Goal: Task Accomplishment & Management: Manage account settings

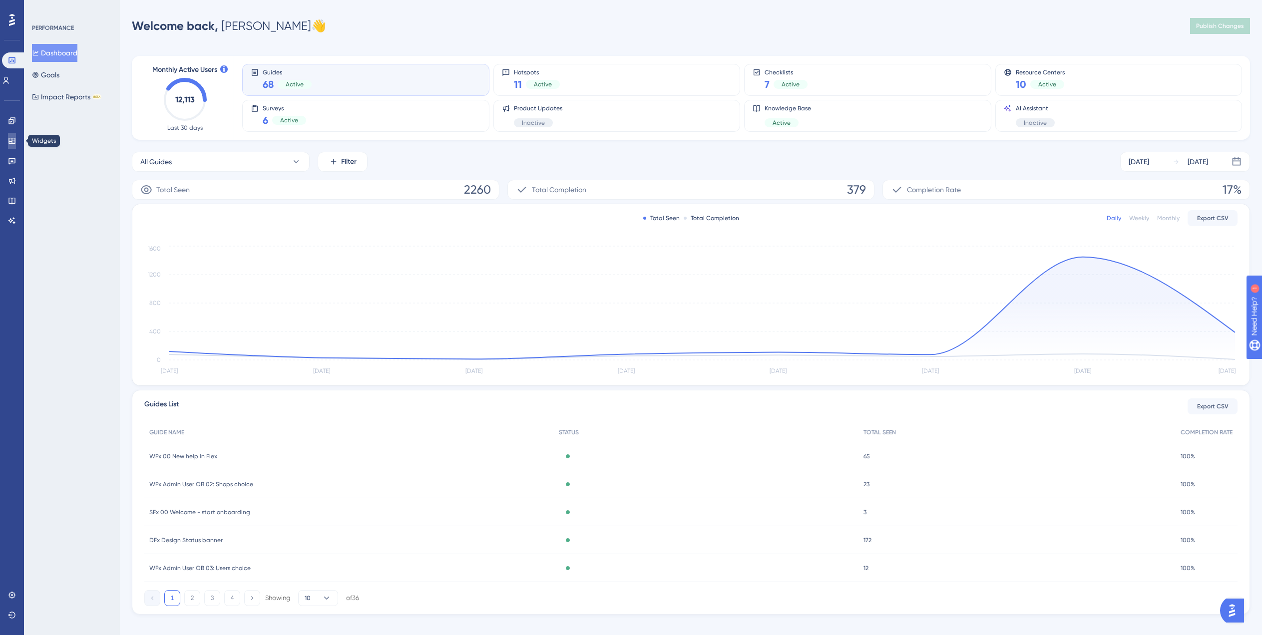
click at [12, 140] on icon at bounding box center [11, 141] width 6 height 6
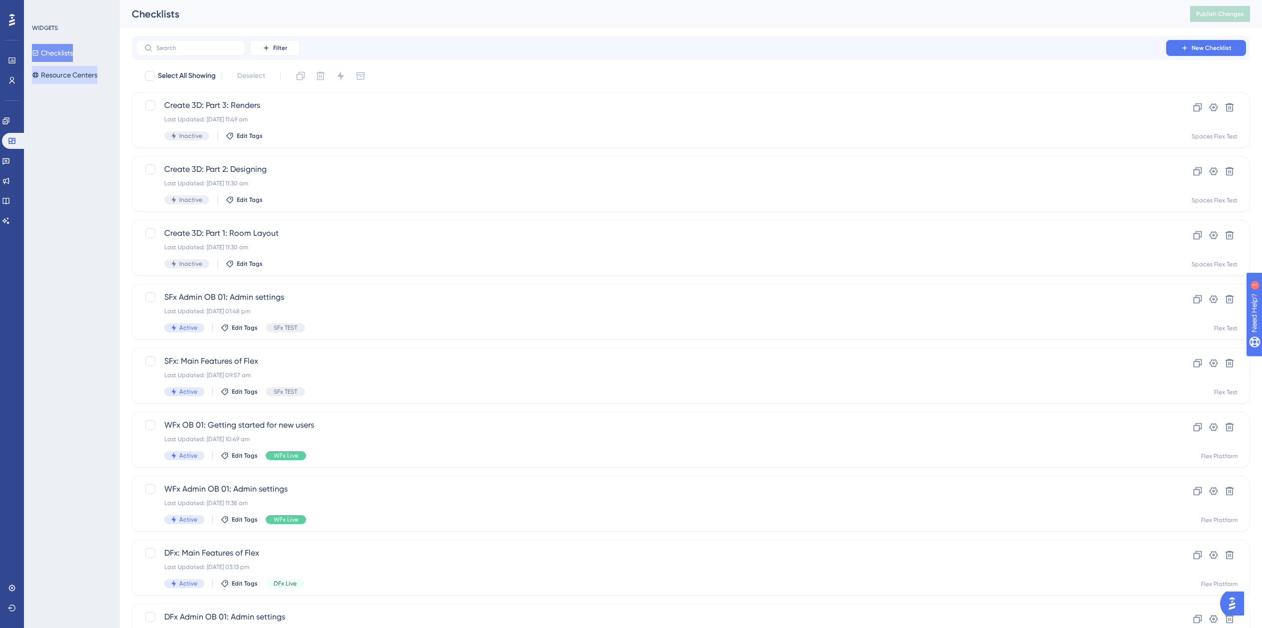
click at [78, 77] on button "Resource Centers" at bounding box center [64, 75] width 65 height 18
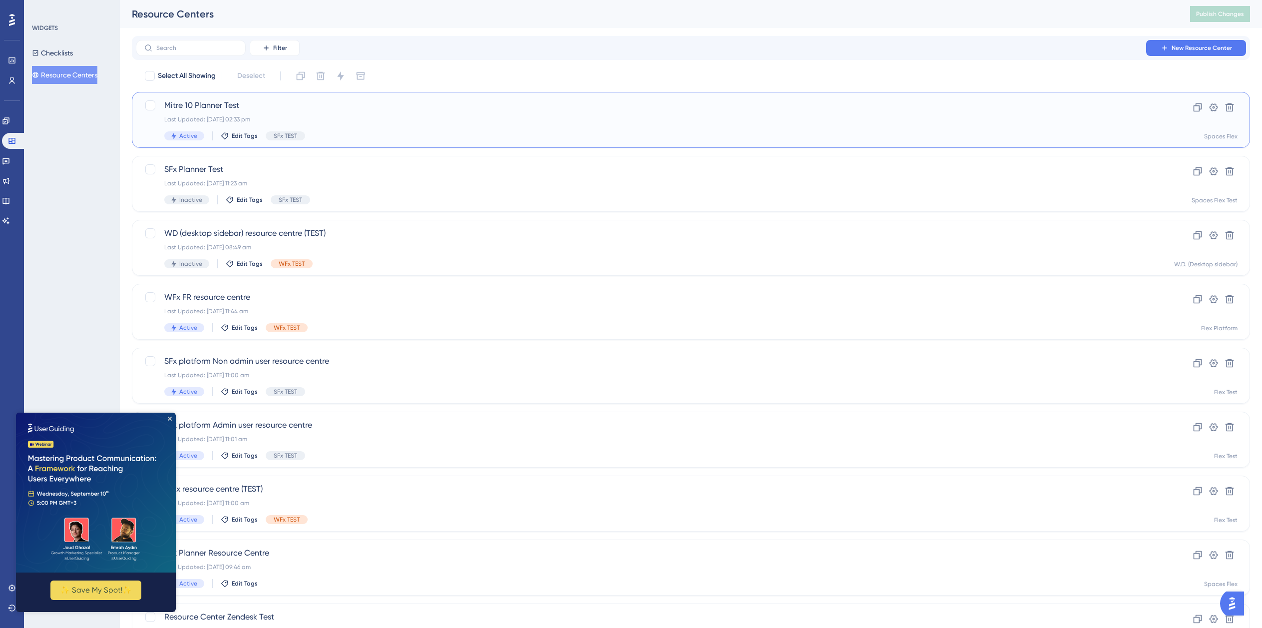
click at [283, 109] on span "Mitre 10 Planner Test" at bounding box center [650, 105] width 973 height 12
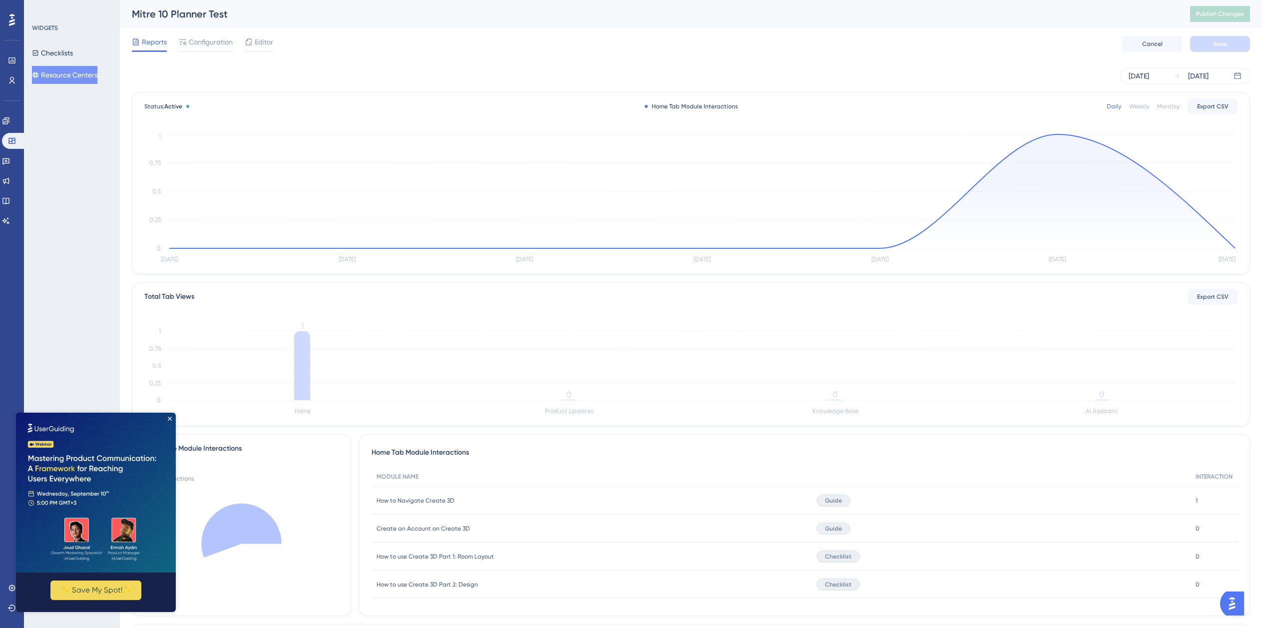
click at [167, 420] on img at bounding box center [96, 493] width 160 height 160
click at [168, 420] on icon "Close Preview" at bounding box center [170, 419] width 4 height 4
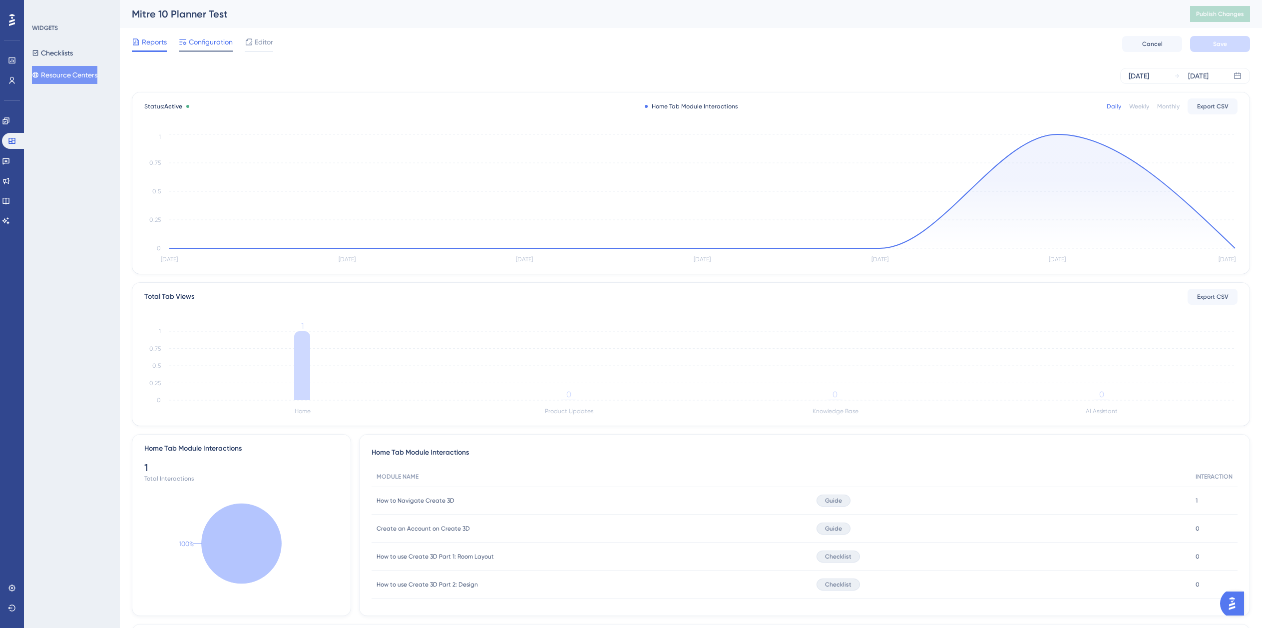
click at [222, 43] on span "Configuration" at bounding box center [211, 42] width 44 height 12
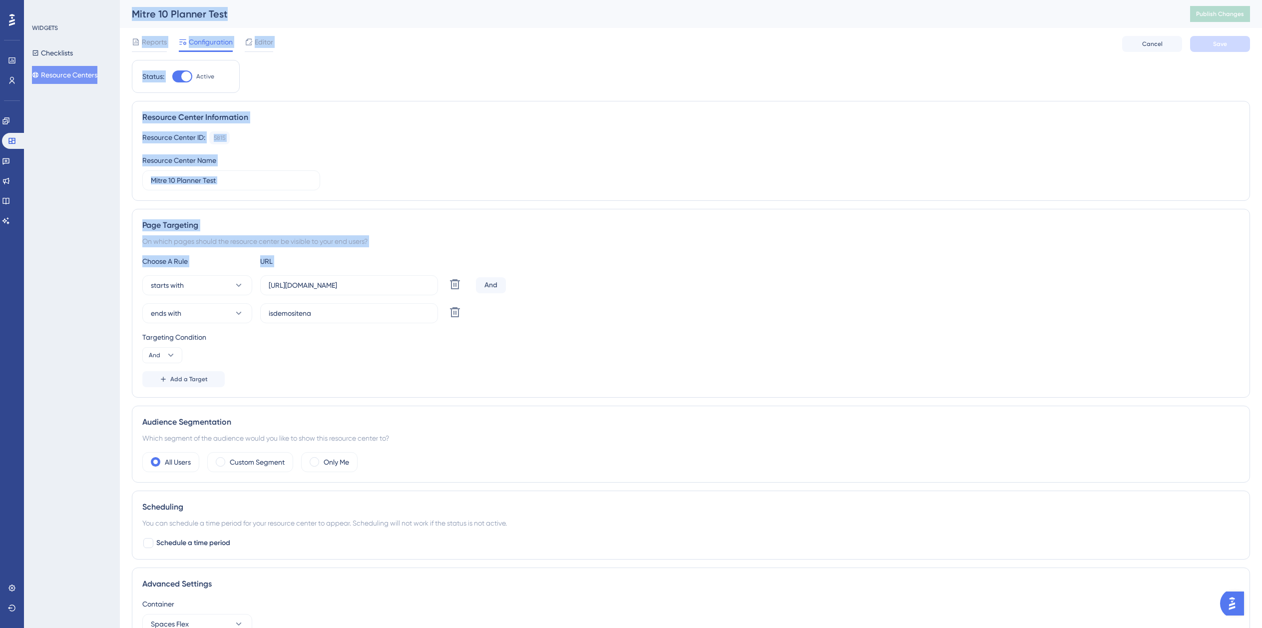
drag, startPoint x: 426, startPoint y: 279, endPoint x: 101, endPoint y: 275, distance: 324.2
click at [120, 275] on div "Performance Users Engagement Widgets Feedback Product Updates Knowledge Base AI…" at bounding box center [691, 344] width 1142 height 688
click at [233, 313] on button "ends with" at bounding box center [197, 313] width 110 height 20
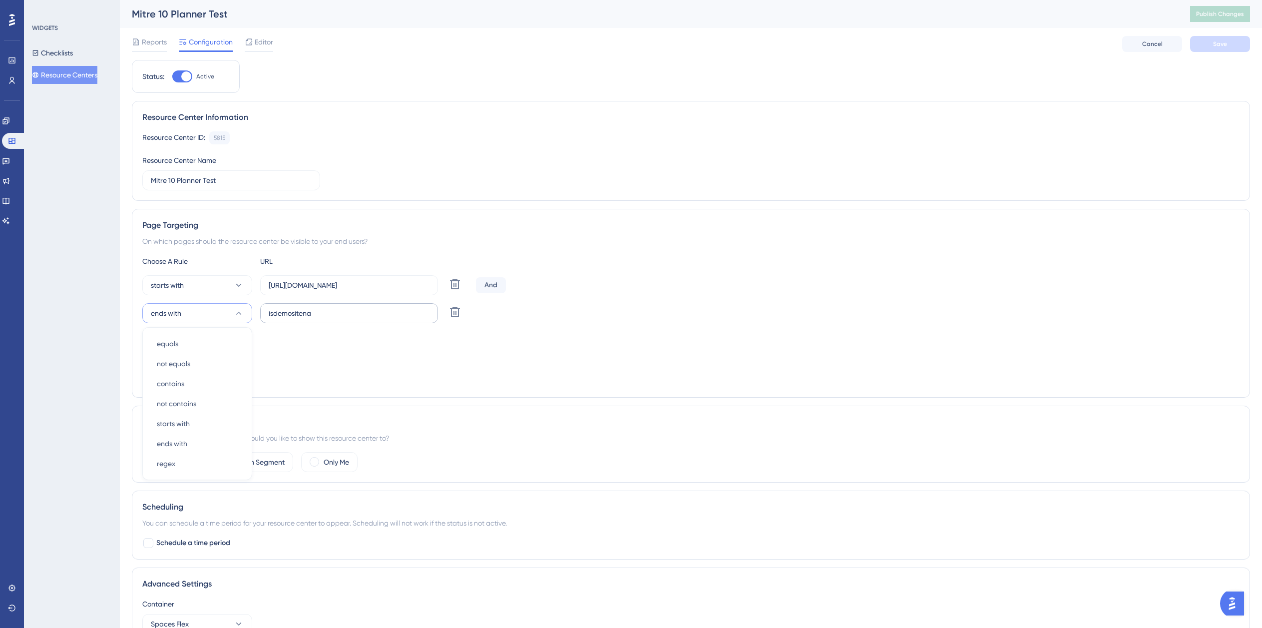
click at [332, 322] on label "isdemositena" at bounding box center [349, 313] width 178 height 20
click at [332, 319] on input "isdemositena" at bounding box center [349, 313] width 161 height 11
drag, startPoint x: 422, startPoint y: 288, endPoint x: 168, endPoint y: 284, distance: 253.3
click at [168, 284] on div "starts with https://dev-planner.cyncly-idealspaces.net/ Delete" at bounding box center [307, 285] width 330 height 20
drag, startPoint x: 316, startPoint y: 317, endPoint x: 225, endPoint y: 315, distance: 91.4
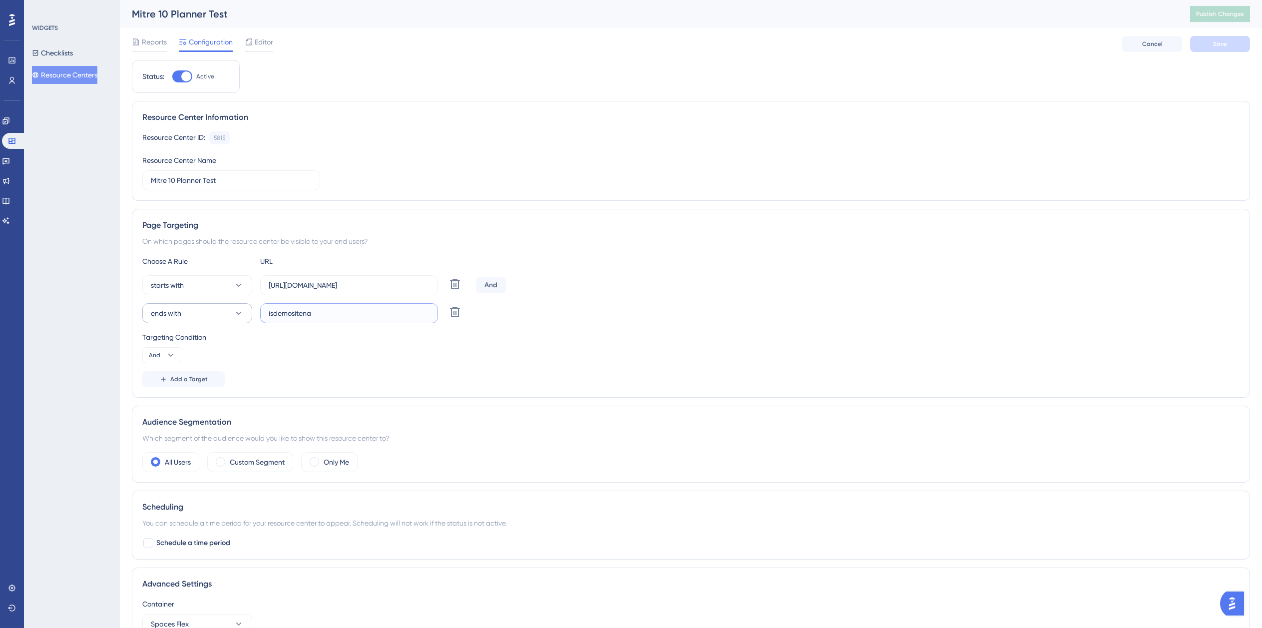
click at [225, 315] on div "ends with isdemositena Delete" at bounding box center [307, 313] width 330 height 20
click at [63, 53] on button "Checklists" at bounding box center [52, 53] width 41 height 18
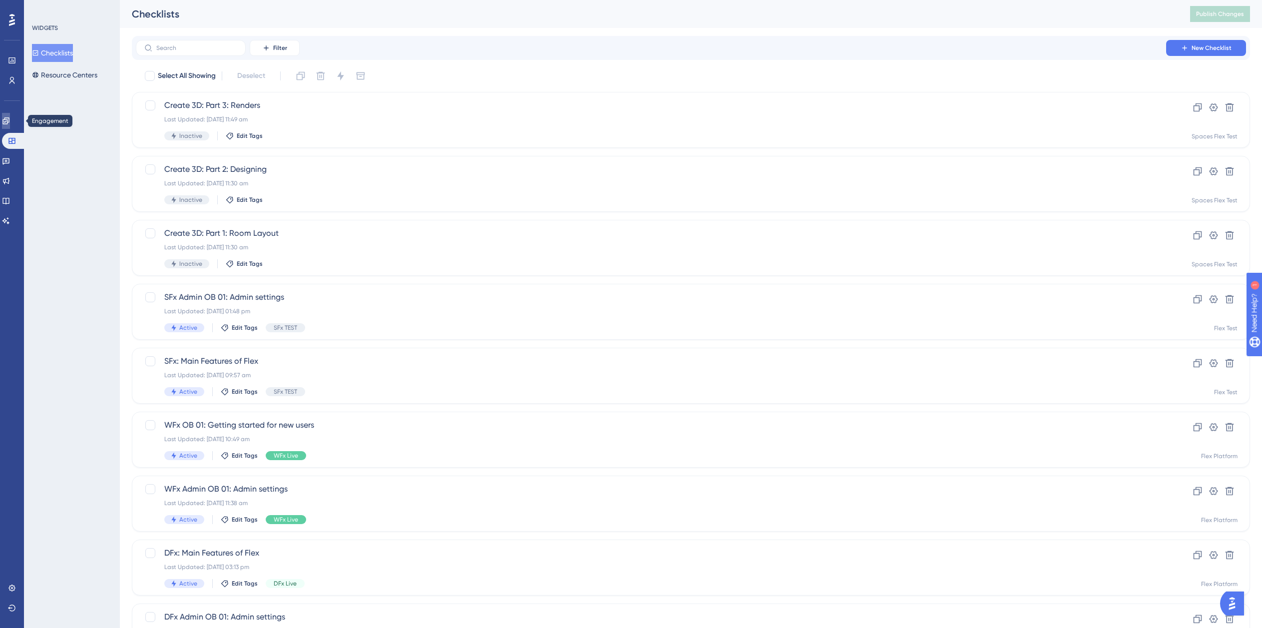
click at [10, 121] on link at bounding box center [6, 121] width 8 height 16
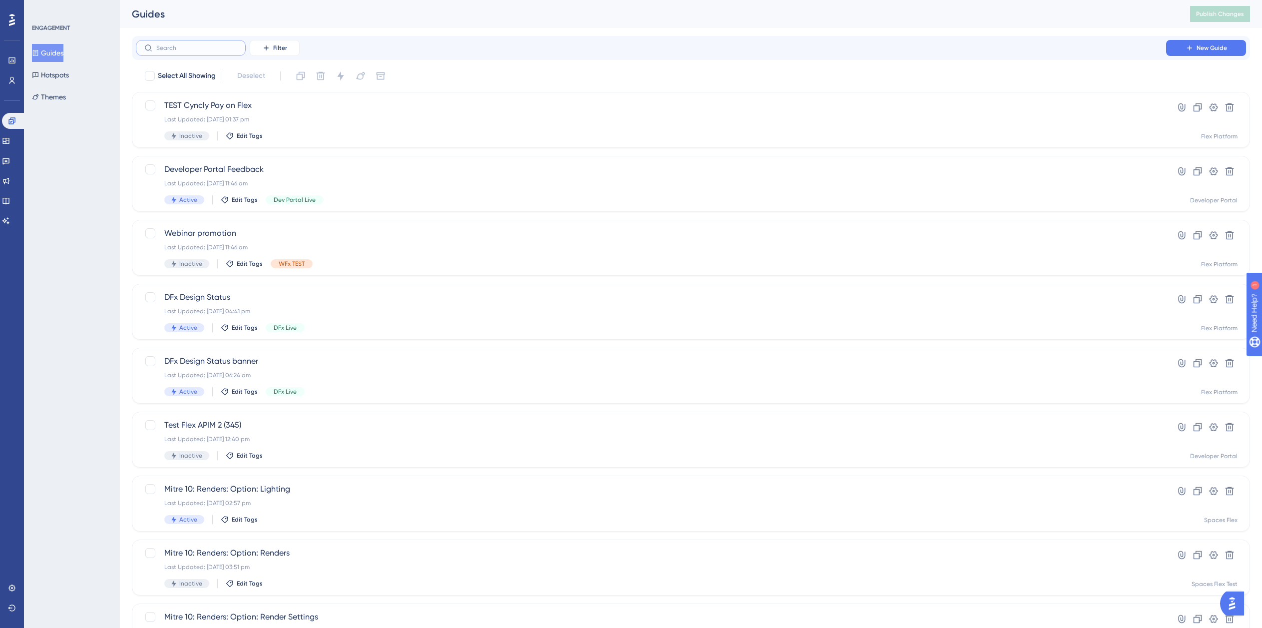
click at [192, 47] on input "text" at bounding box center [196, 47] width 81 height 7
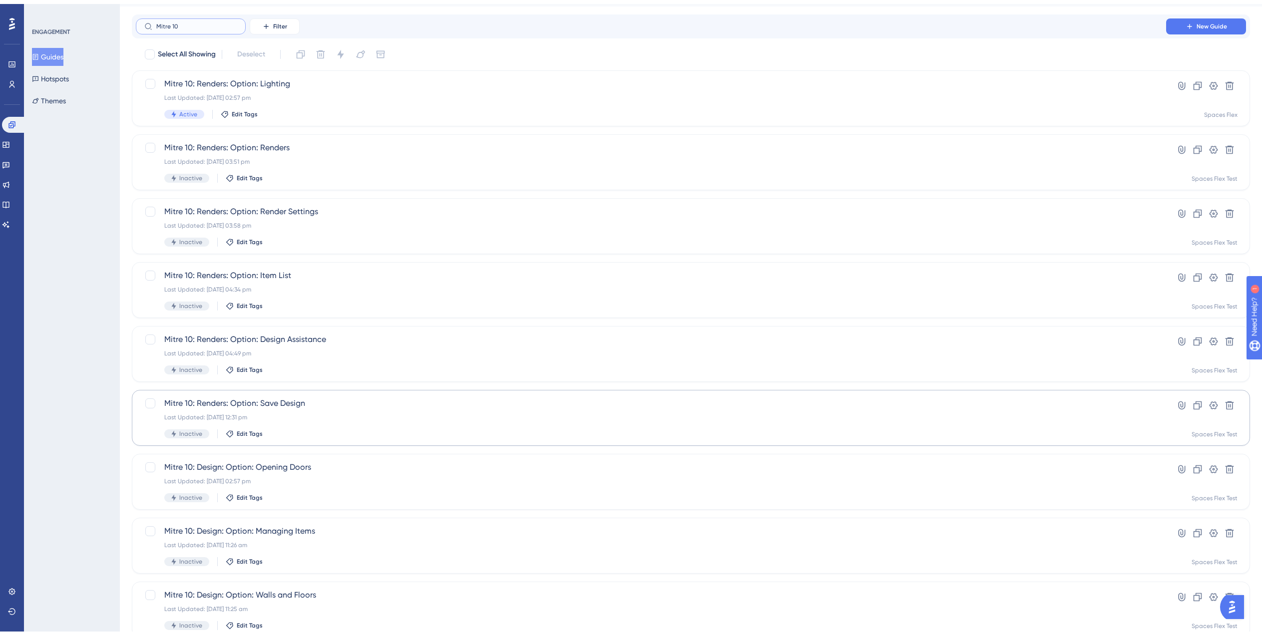
scroll to position [140, 0]
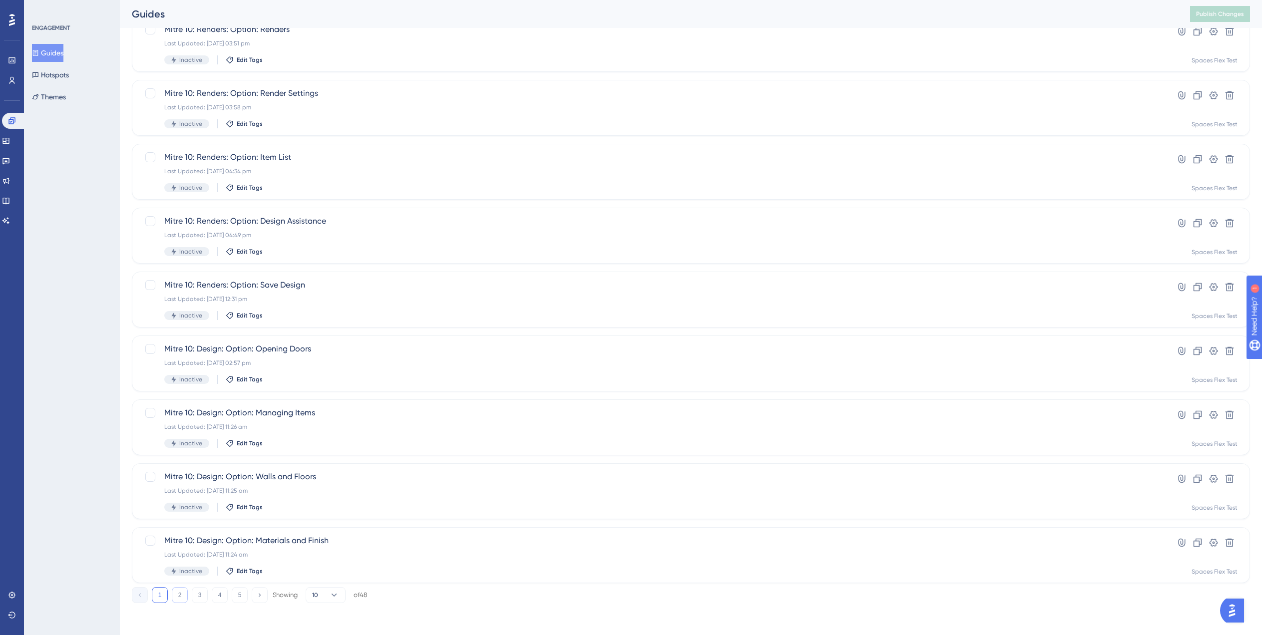
type input "Mitre 10"
click at [180, 595] on button "2" at bounding box center [180, 595] width 16 height 16
click at [198, 595] on button "3" at bounding box center [200, 595] width 16 height 16
click at [218, 597] on button "4" at bounding box center [220, 595] width 16 height 16
click at [240, 596] on button "5" at bounding box center [240, 595] width 16 height 16
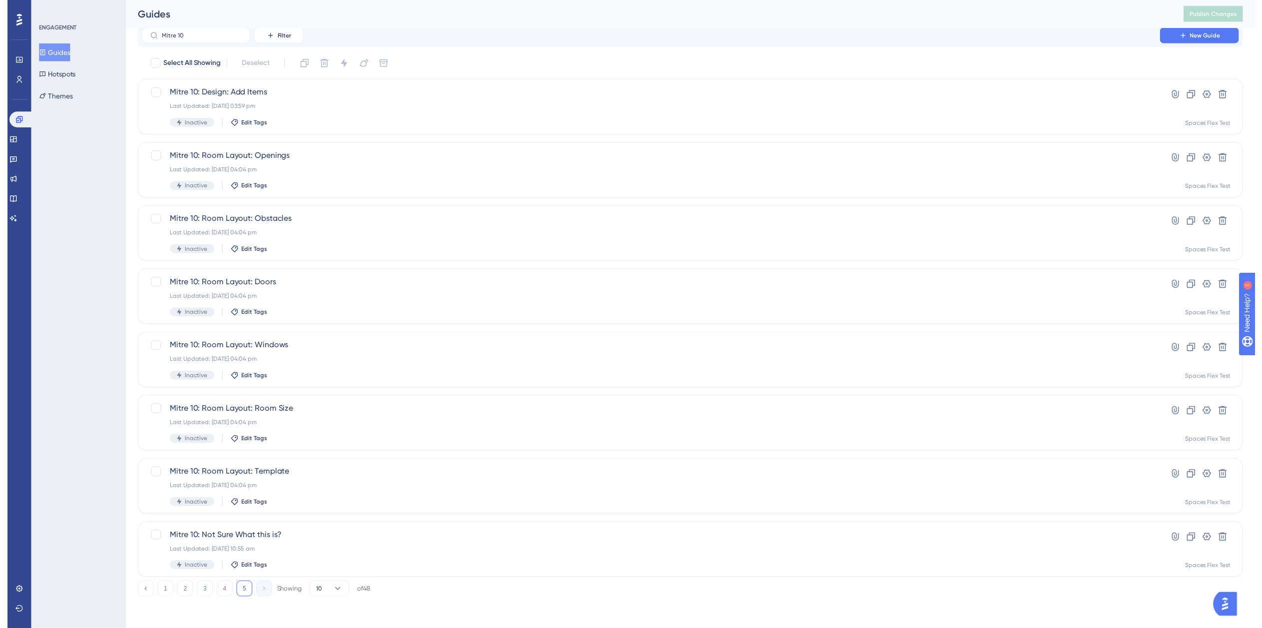
scroll to position [12, 0]
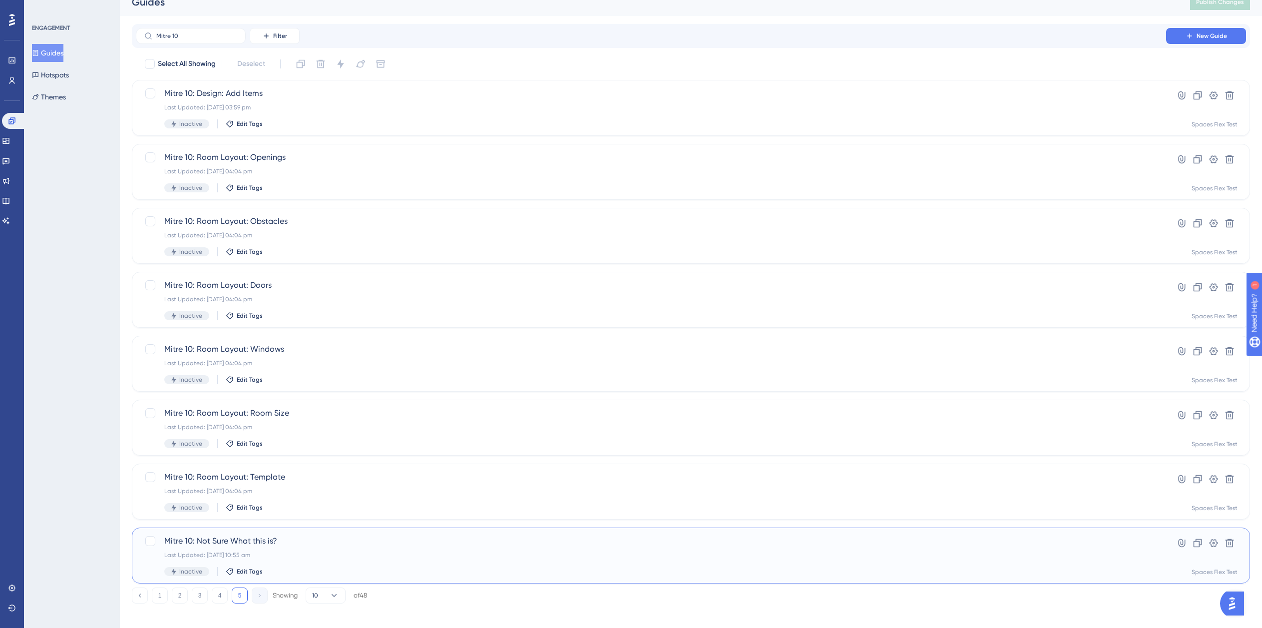
click at [284, 558] on div "Last Updated: 15 Jul 2025 10:55 am" at bounding box center [650, 555] width 973 height 8
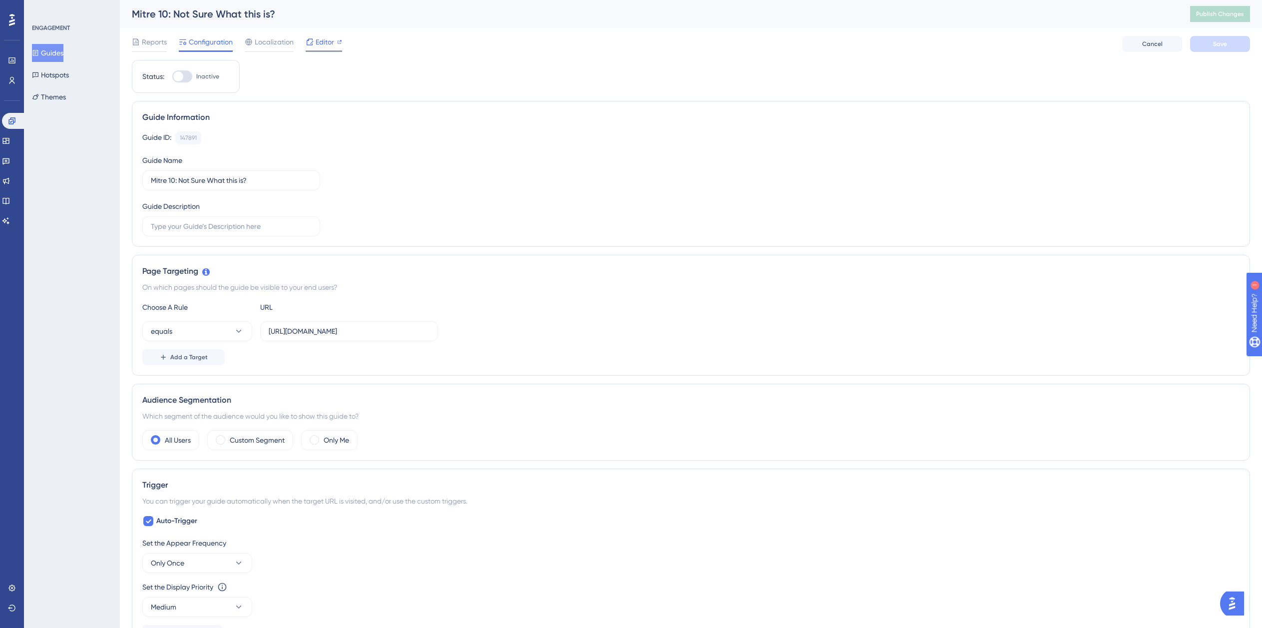
click at [327, 41] on span "Editor" at bounding box center [325, 42] width 18 height 12
click at [143, 38] on span "Reports" at bounding box center [154, 42] width 25 height 12
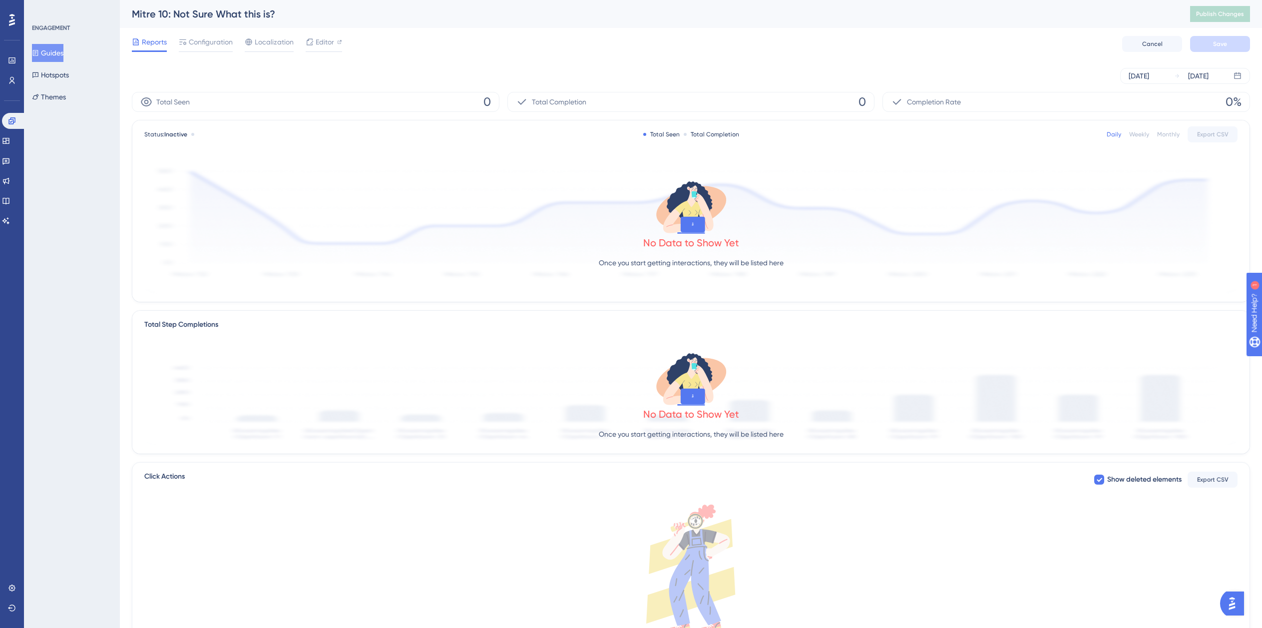
click at [59, 52] on button "Guides" at bounding box center [47, 53] width 31 height 18
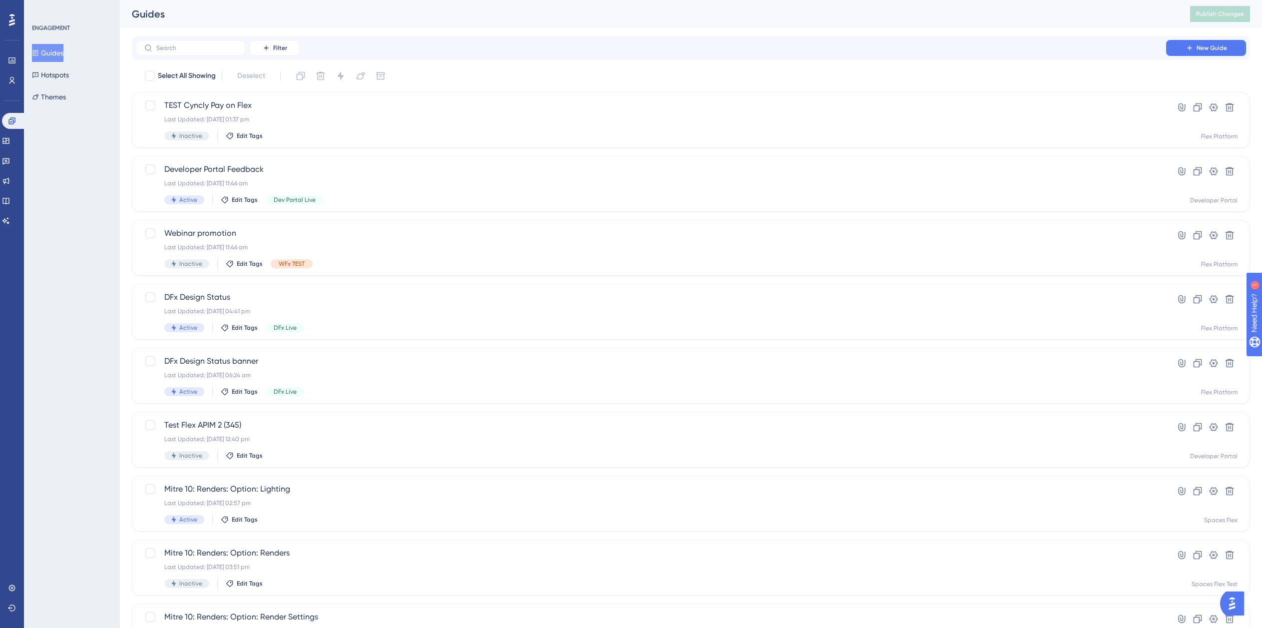
click at [200, 56] on div "Filter New Guide" at bounding box center [691, 48] width 1118 height 24
click at [201, 41] on label at bounding box center [191, 48] width 110 height 16
click at [201, 44] on input "text" at bounding box center [196, 47] width 81 height 7
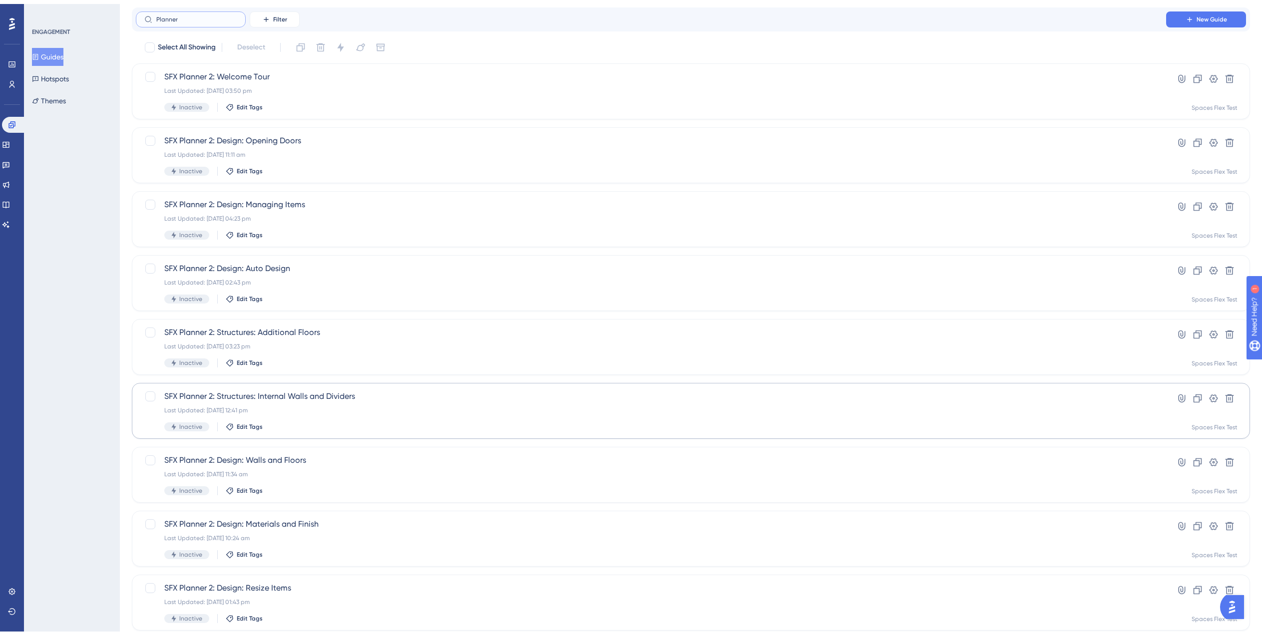
scroll to position [140, 0]
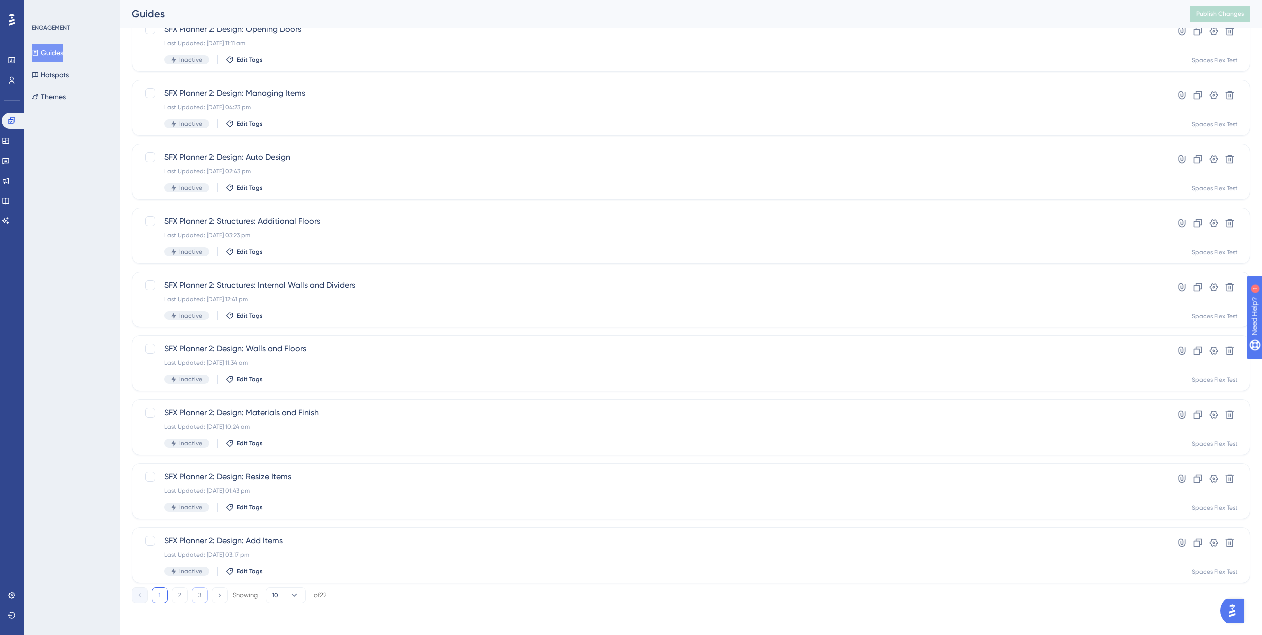
type input "Planner"
click at [196, 603] on button "3" at bounding box center [200, 595] width 16 height 16
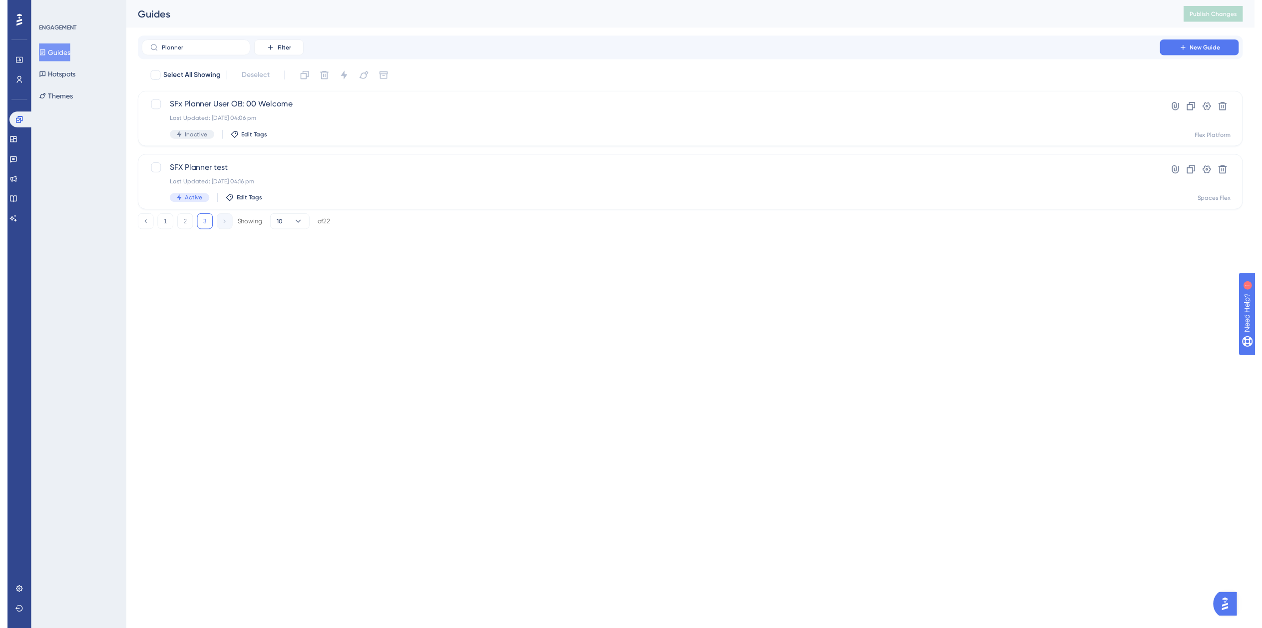
scroll to position [0, 0]
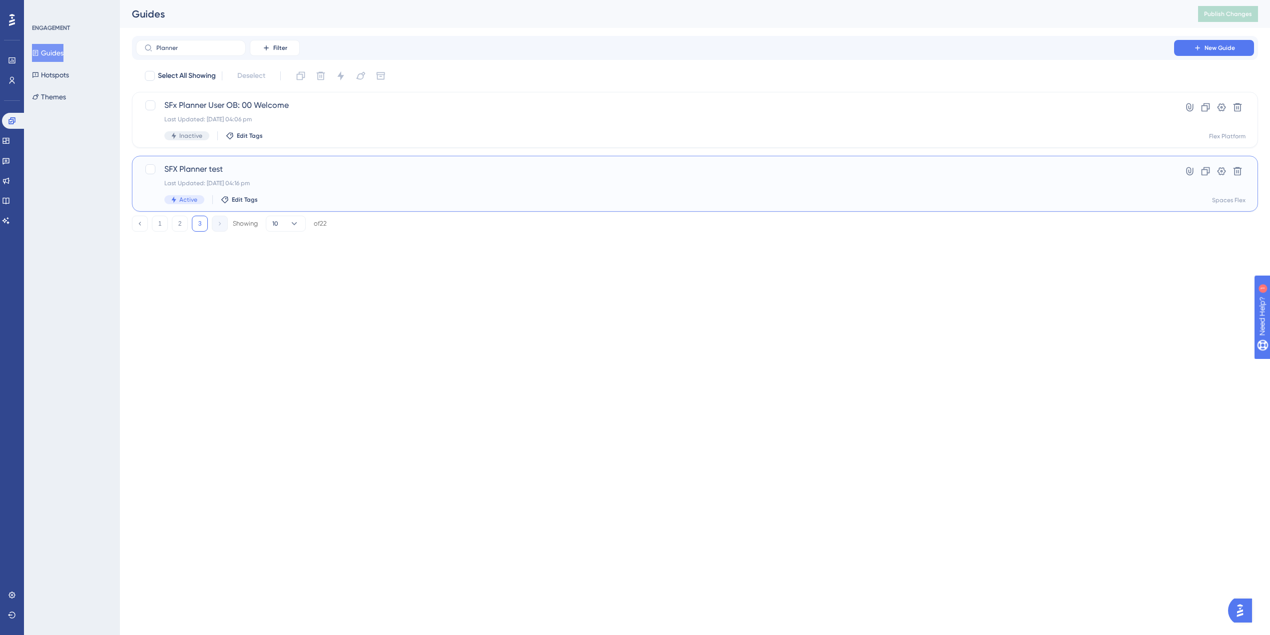
click at [276, 170] on span "SFX Planner test" at bounding box center [654, 169] width 981 height 12
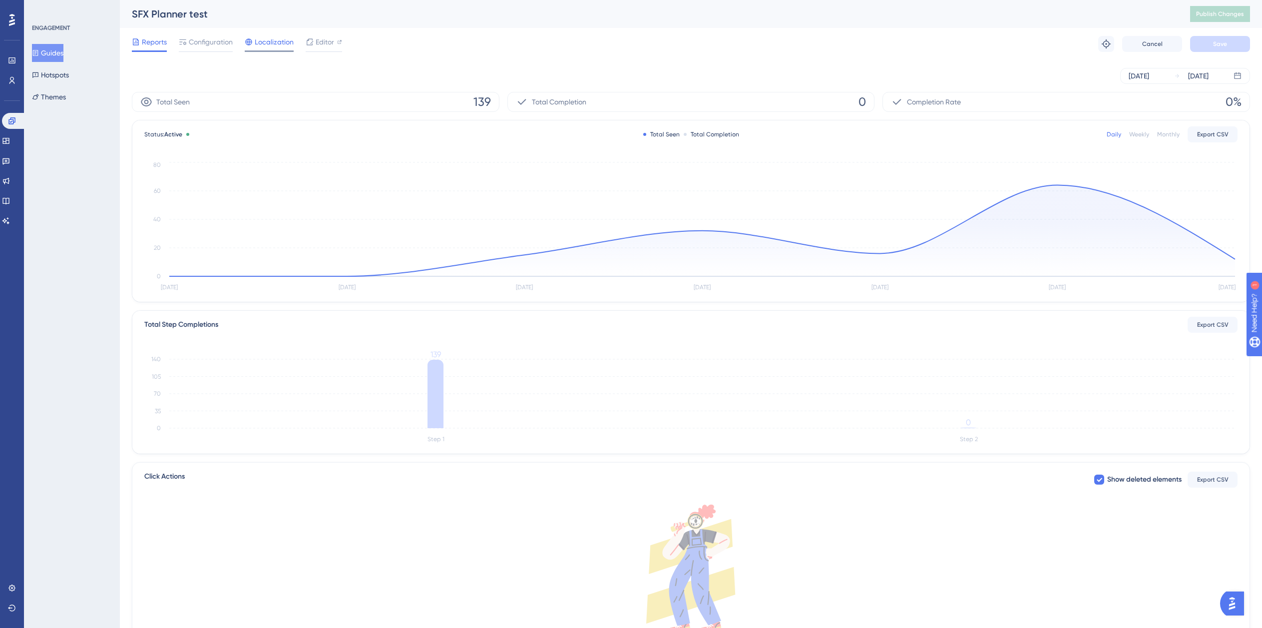
click at [253, 46] on div "Localization" at bounding box center [269, 42] width 49 height 12
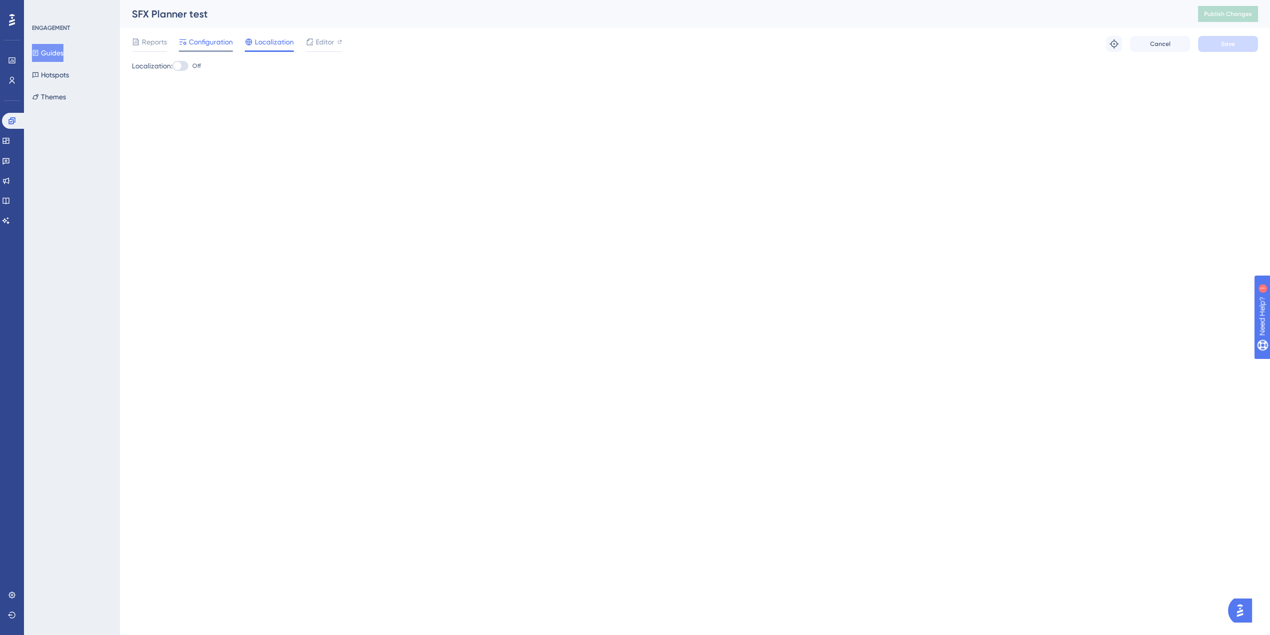
click at [206, 48] on div "Configuration" at bounding box center [206, 44] width 54 height 16
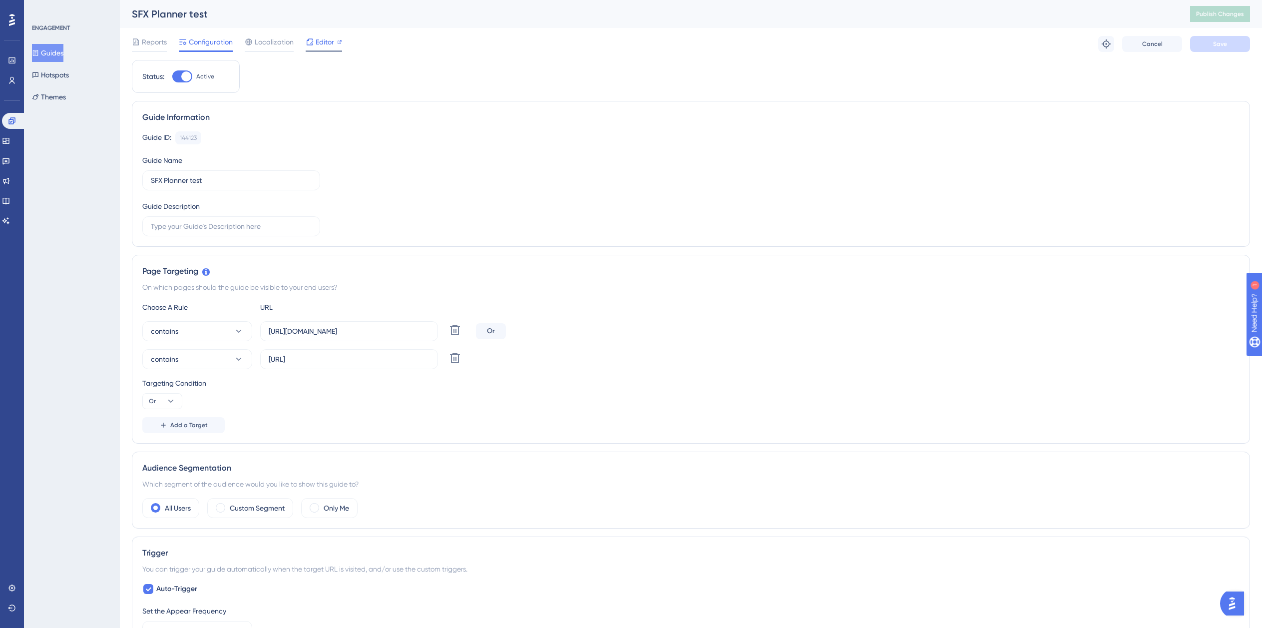
click at [316, 44] on span "Editor" at bounding box center [325, 42] width 18 height 12
click at [49, 51] on button "Guides" at bounding box center [47, 53] width 31 height 18
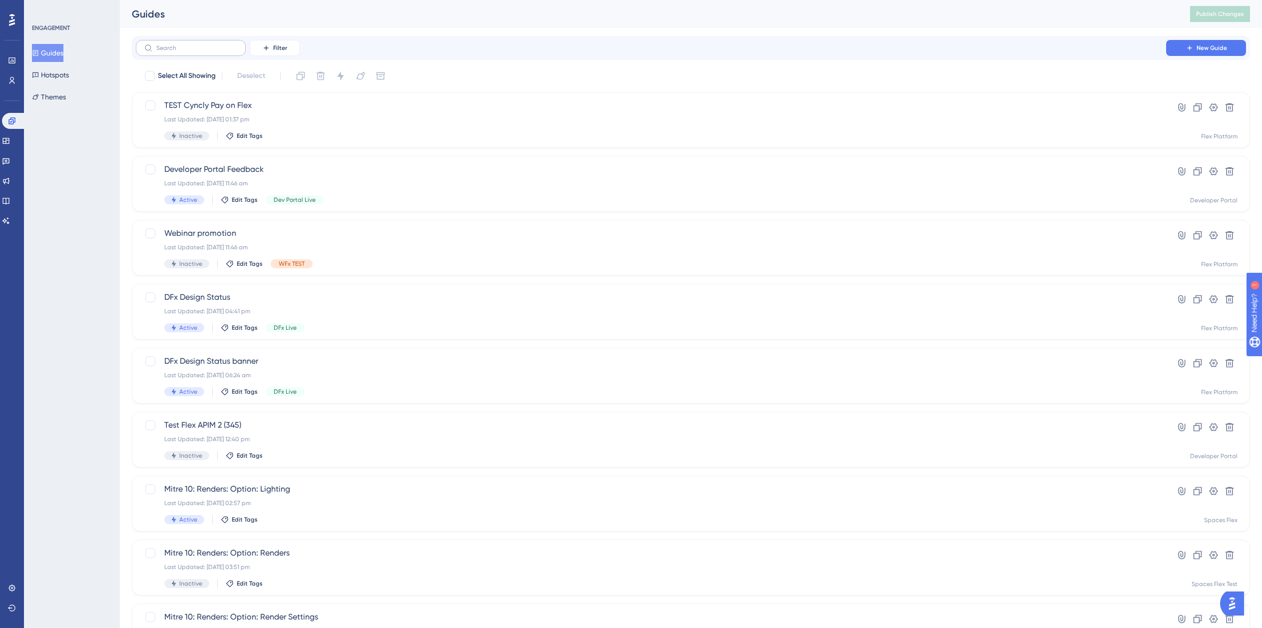
click at [187, 52] on label at bounding box center [191, 48] width 110 height 16
click at [187, 51] on input "text" at bounding box center [196, 47] width 81 height 7
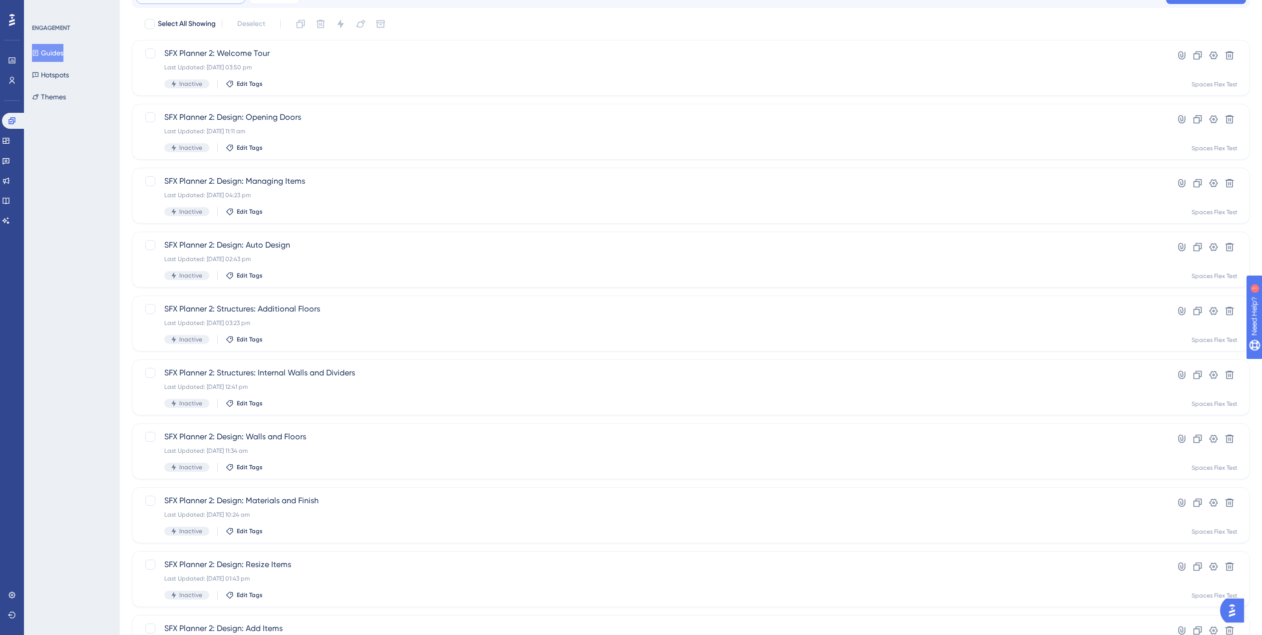
scroll to position [140, 0]
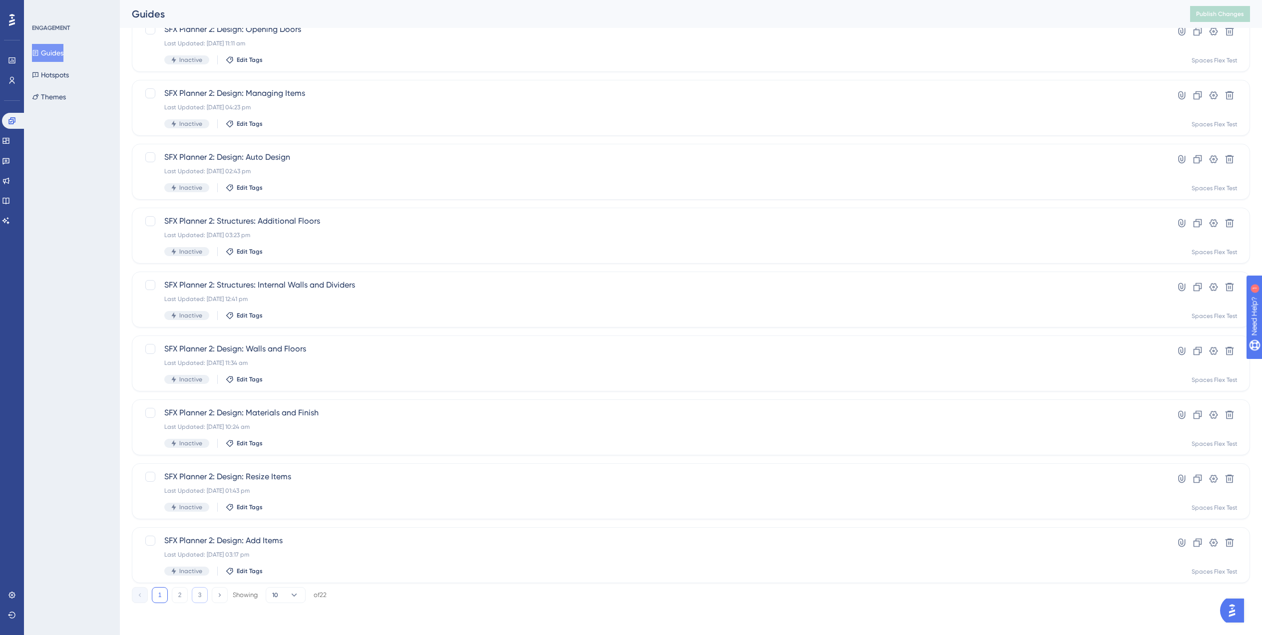
type input "Planner"
click at [199, 598] on button "3" at bounding box center [200, 595] width 16 height 16
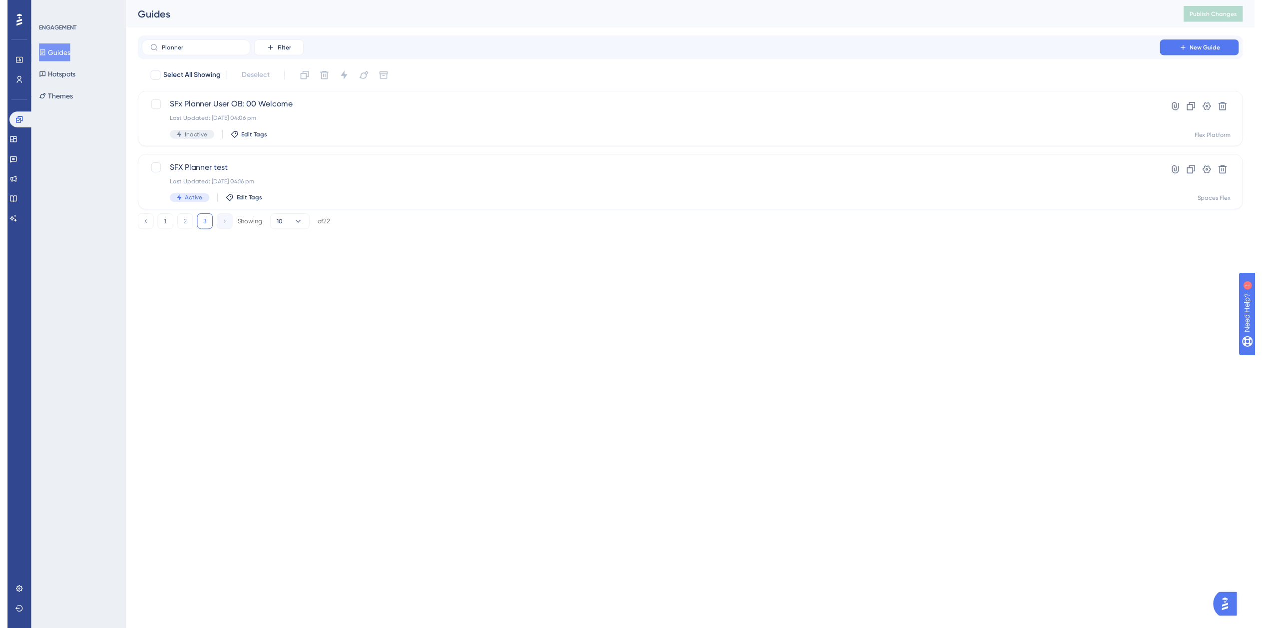
scroll to position [0, 0]
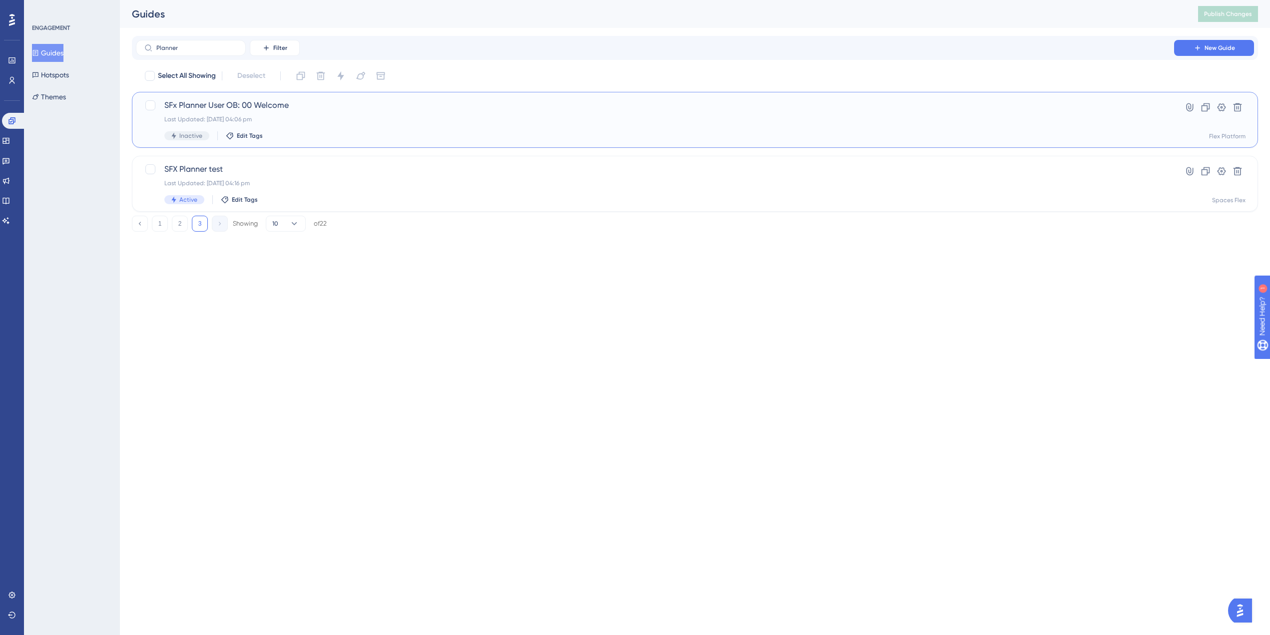
click at [297, 116] on div "Last Updated: 30 Jun 2025 04:06 pm" at bounding box center [654, 119] width 981 height 8
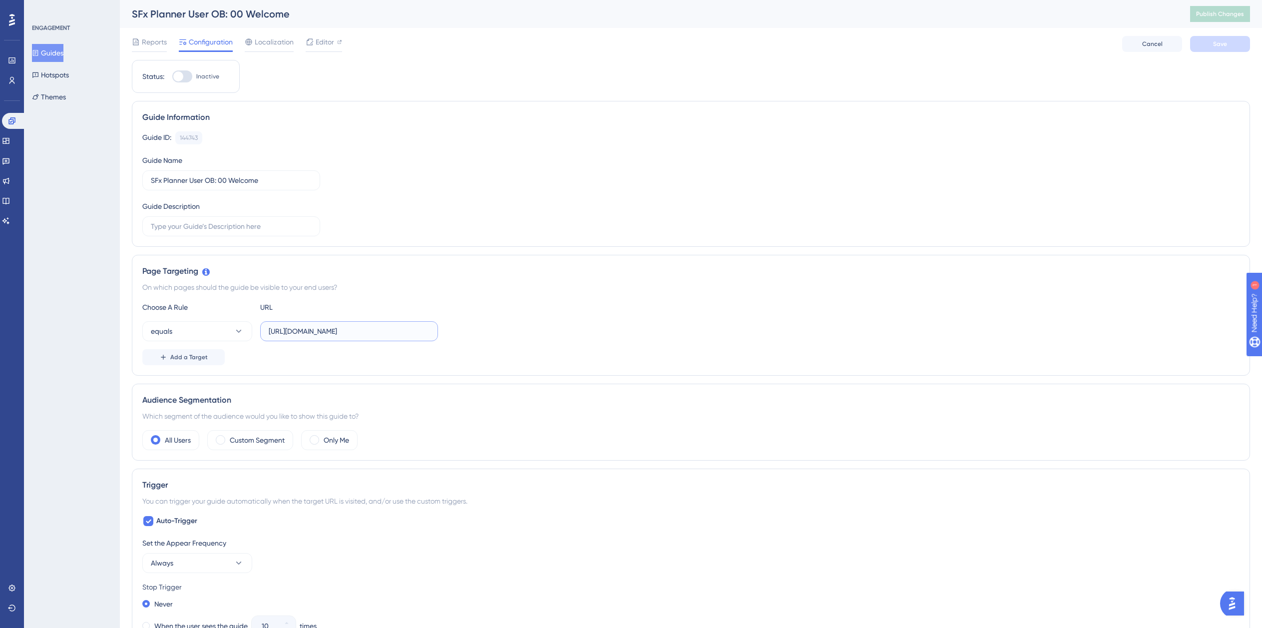
scroll to position [0, 124]
drag, startPoint x: 350, startPoint y: 331, endPoint x: 498, endPoint y: 335, distance: 147.9
click at [498, 335] on div "equals https://dev-planner.cyncly-idealspaces.net/us/design/Draft?partnership=i…" at bounding box center [690, 331] width 1097 height 20
click at [316, 40] on span "Editor" at bounding box center [325, 42] width 18 height 12
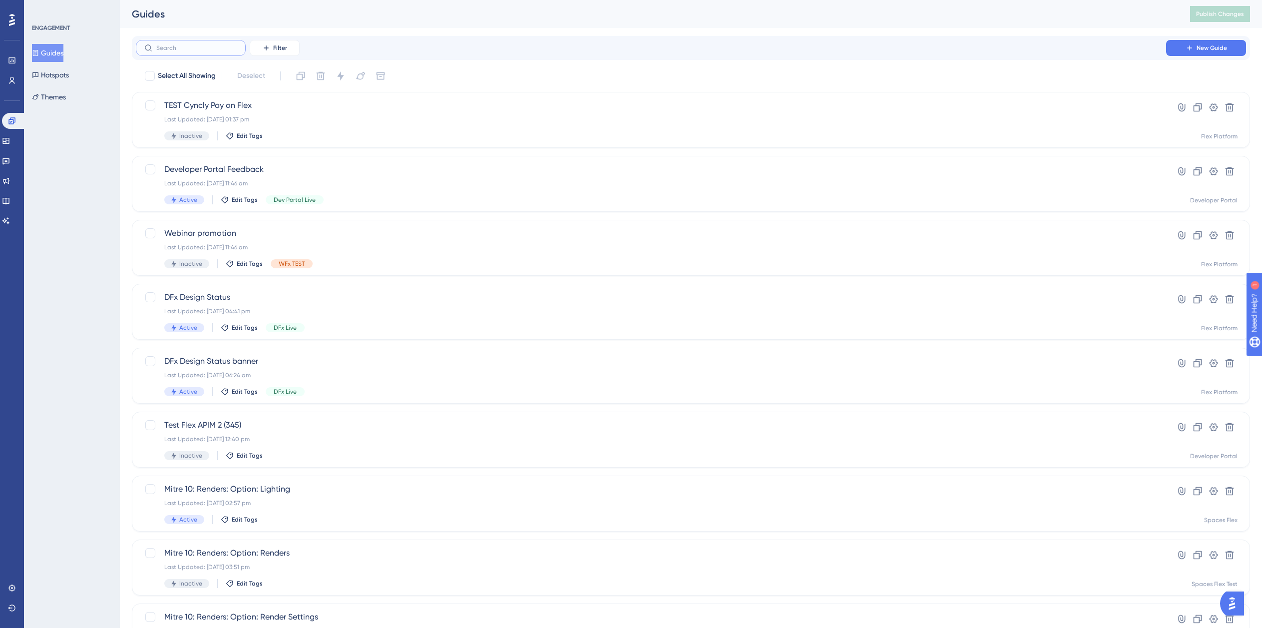
click at [201, 48] on input "text" at bounding box center [196, 47] width 81 height 7
type input "PLn"
checkbox input "true"
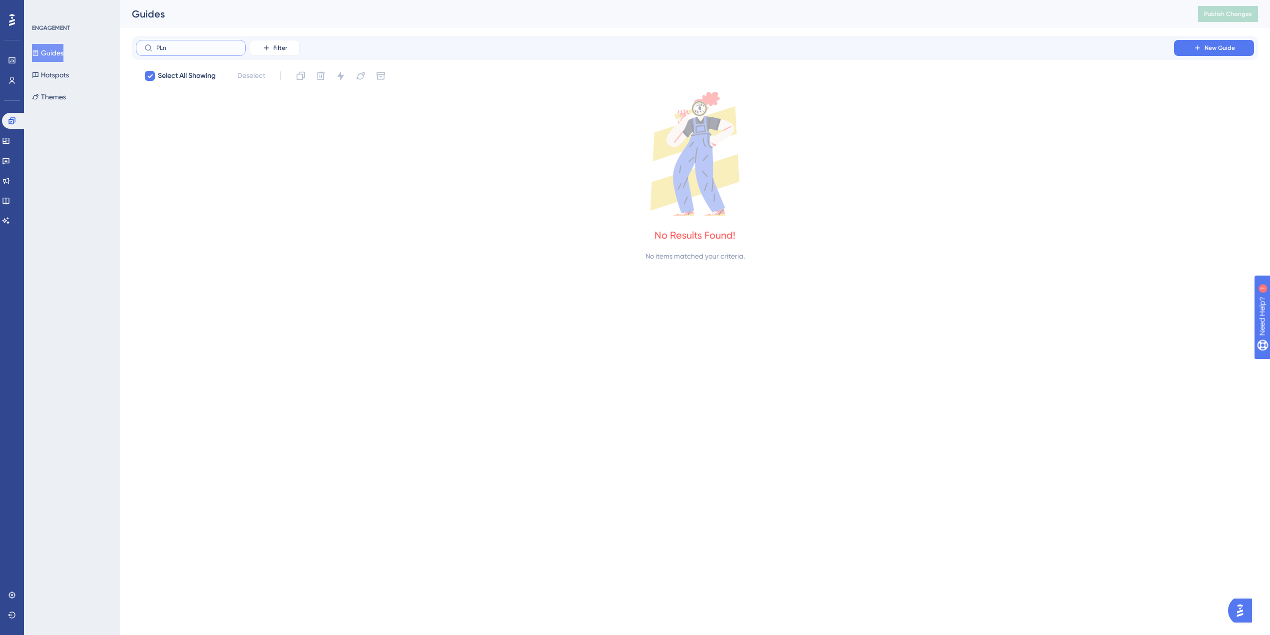
type input "PL"
checkbox input "false"
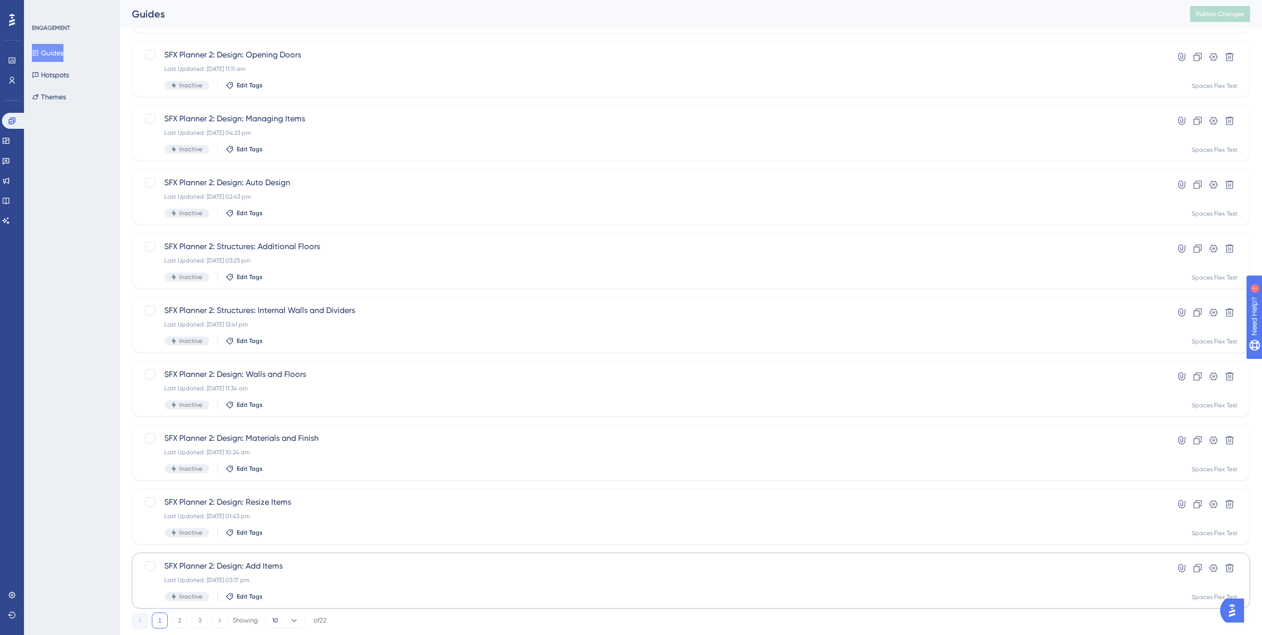
scroll to position [140, 0]
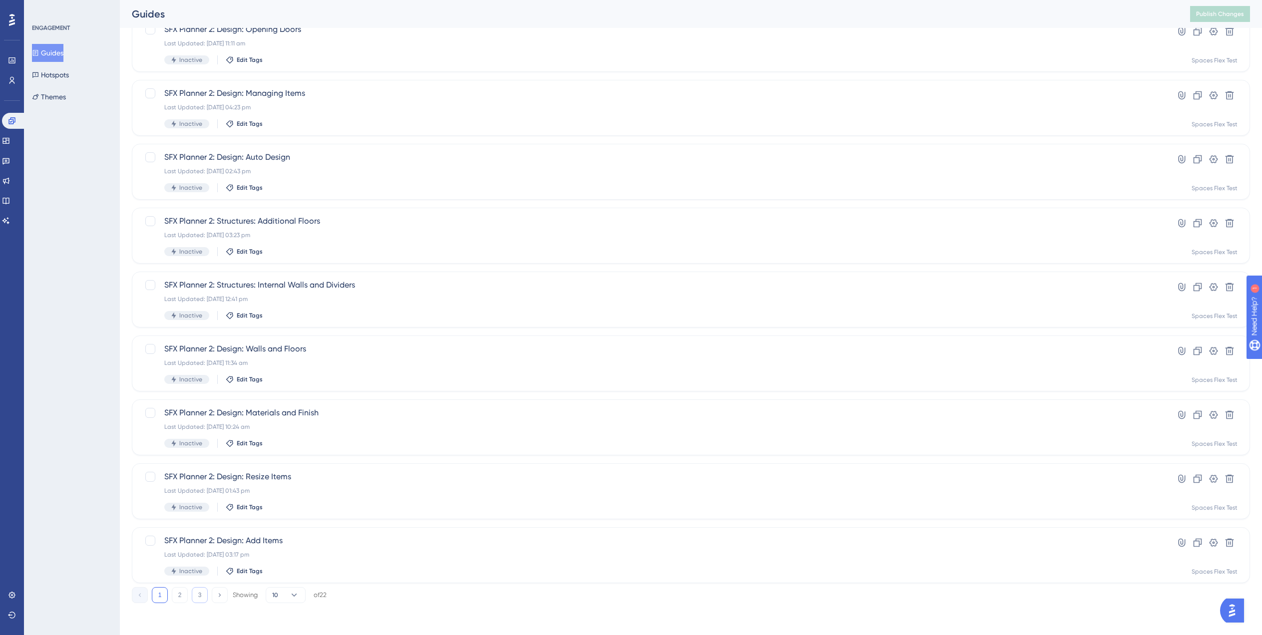
type input "Planner"
click at [194, 597] on button "3" at bounding box center [200, 595] width 16 height 16
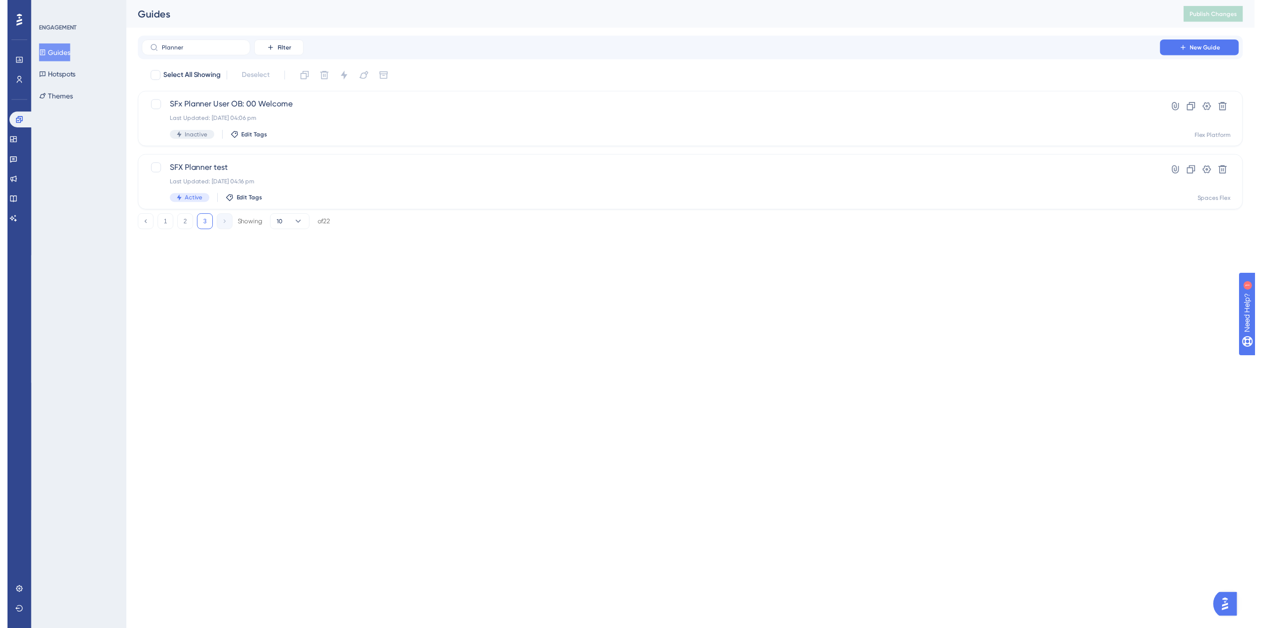
scroll to position [0, 0]
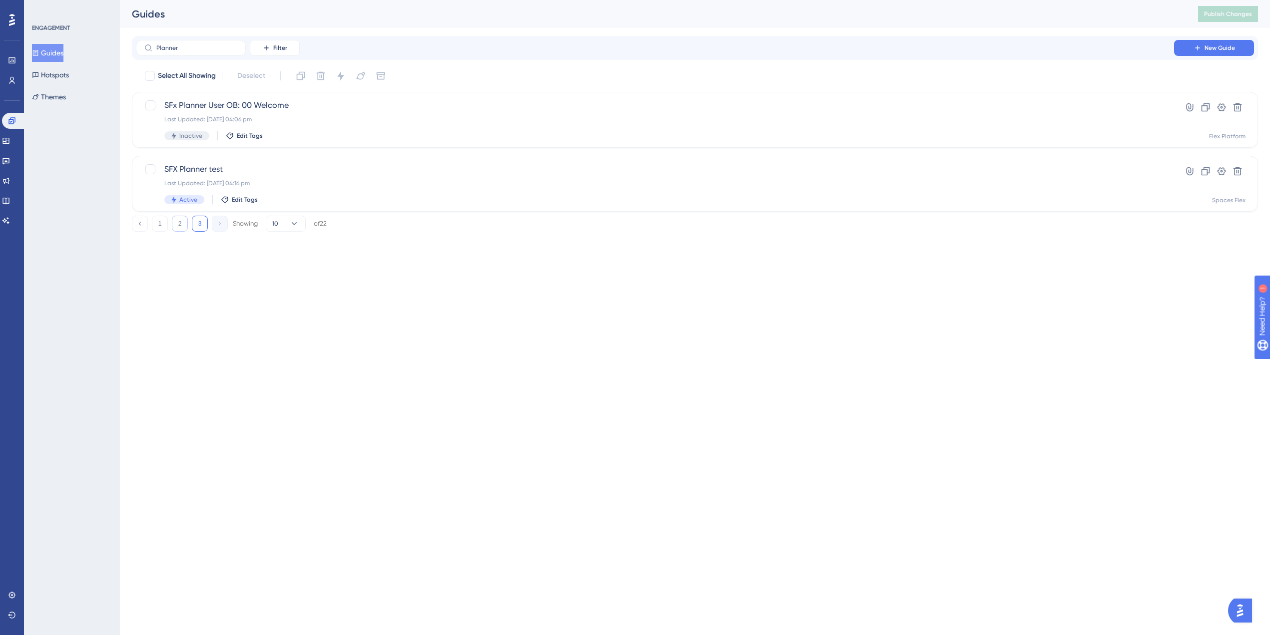
click at [179, 223] on button "2" at bounding box center [180, 224] width 16 height 16
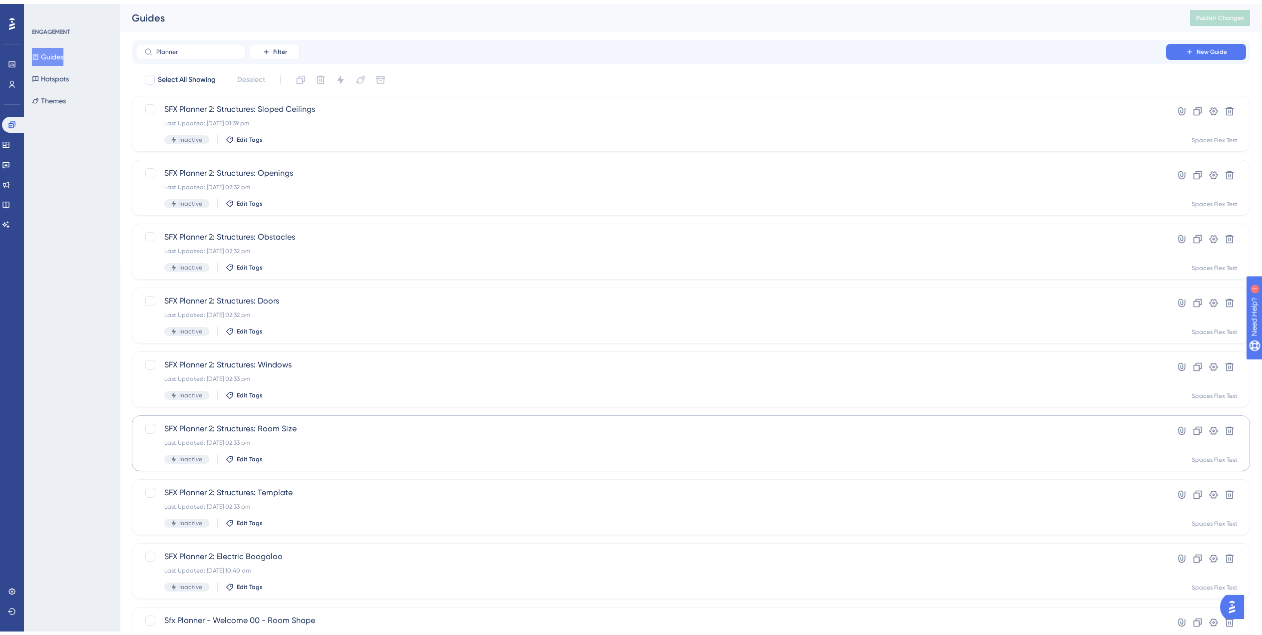
scroll to position [140, 0]
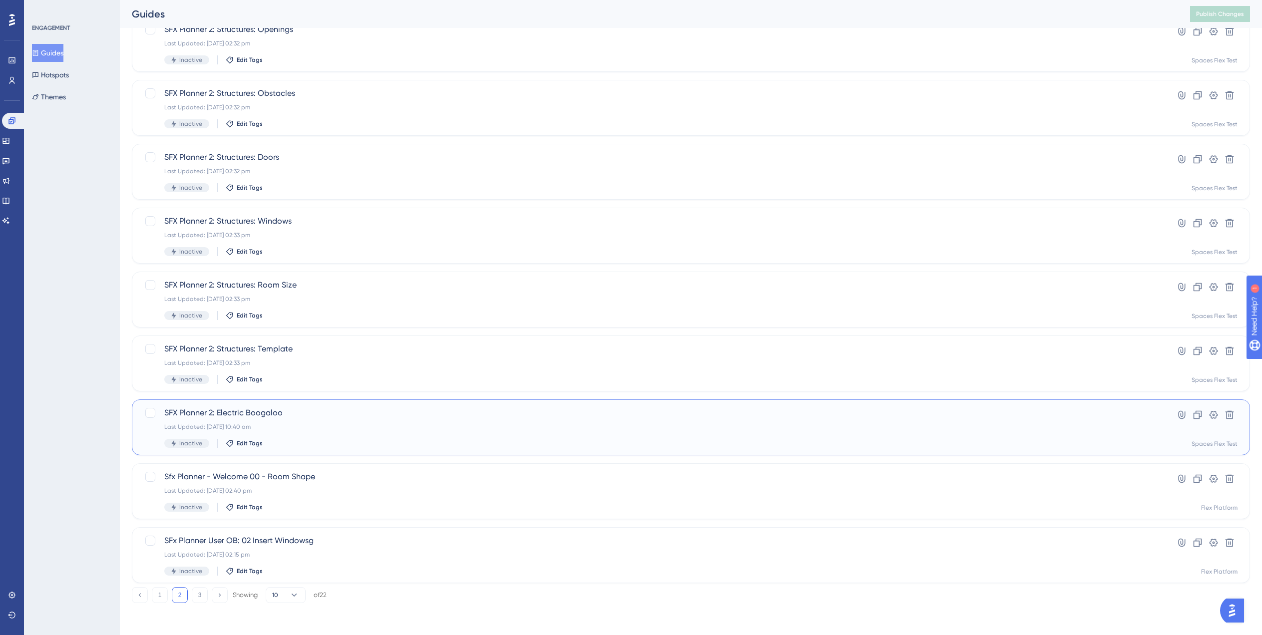
click at [288, 418] on span "SFX Planner 2: Electric Boogaloo" at bounding box center [650, 413] width 973 height 12
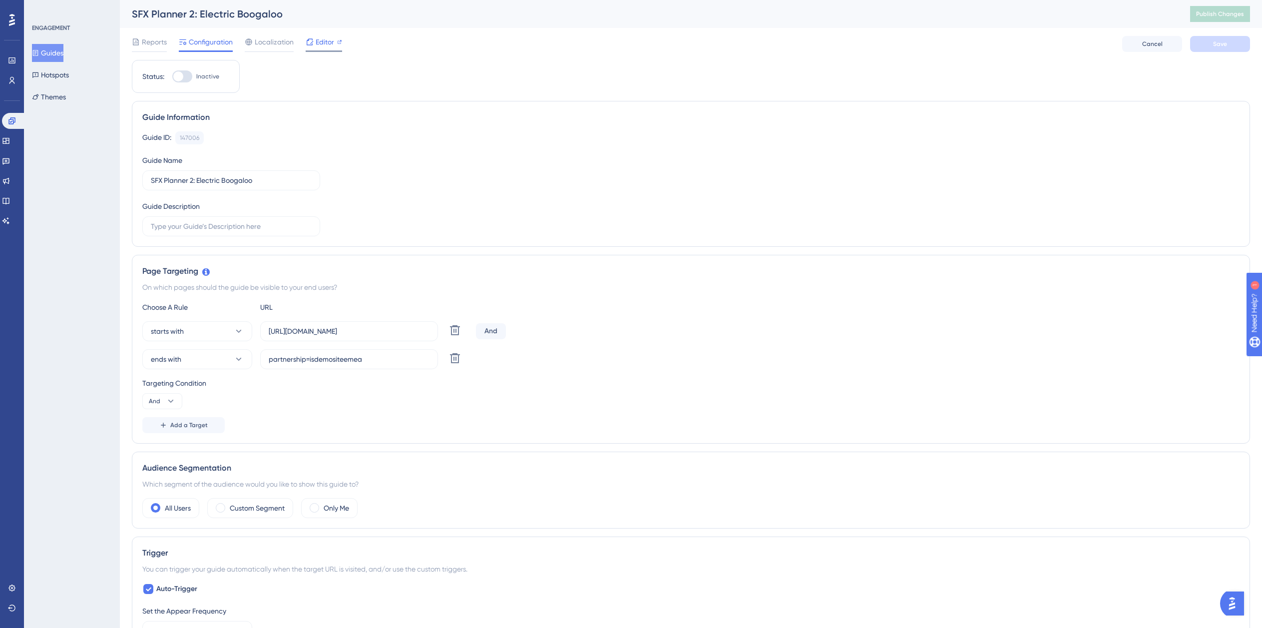
click at [320, 45] on span "Editor" at bounding box center [325, 42] width 18 height 12
click at [147, 38] on span "Reports" at bounding box center [154, 42] width 25 height 12
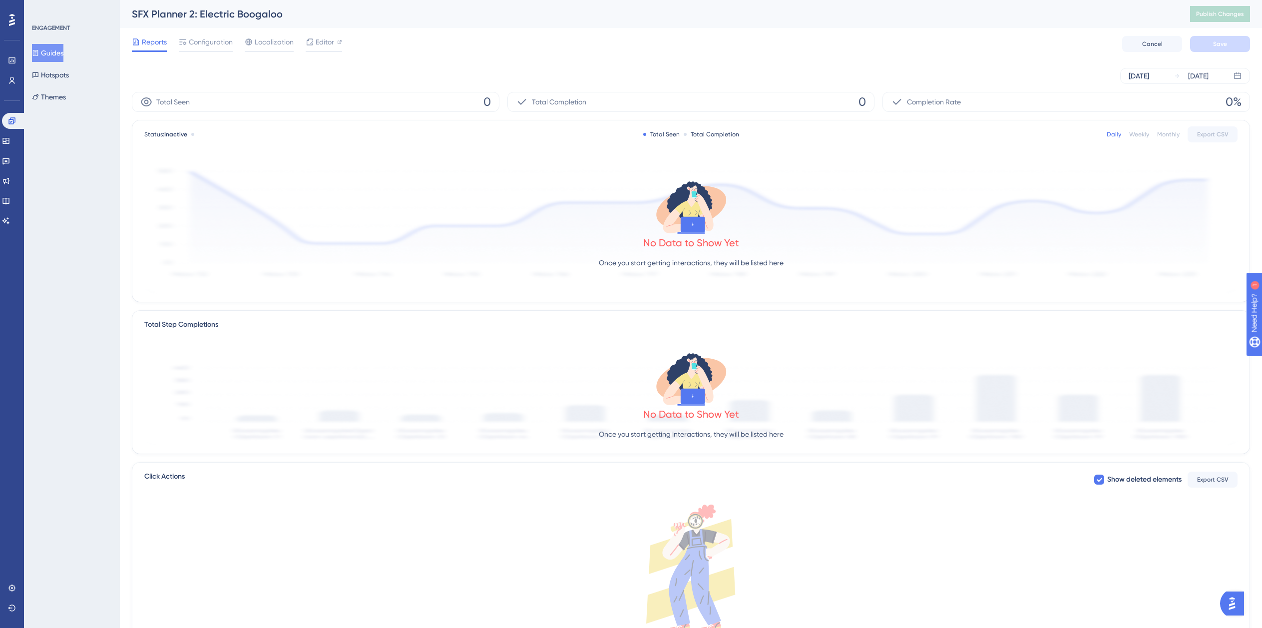
click at [63, 57] on button "Guides" at bounding box center [47, 53] width 31 height 18
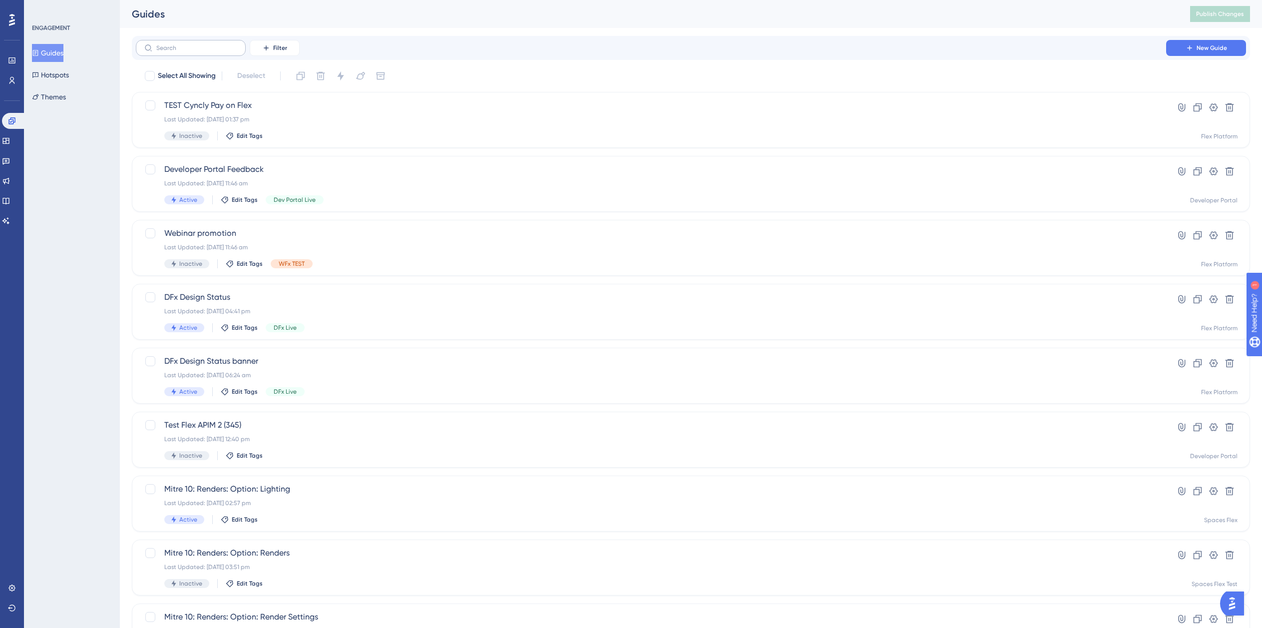
click at [217, 53] on label at bounding box center [191, 48] width 110 height 16
click at [217, 51] on input "text" at bounding box center [196, 47] width 81 height 7
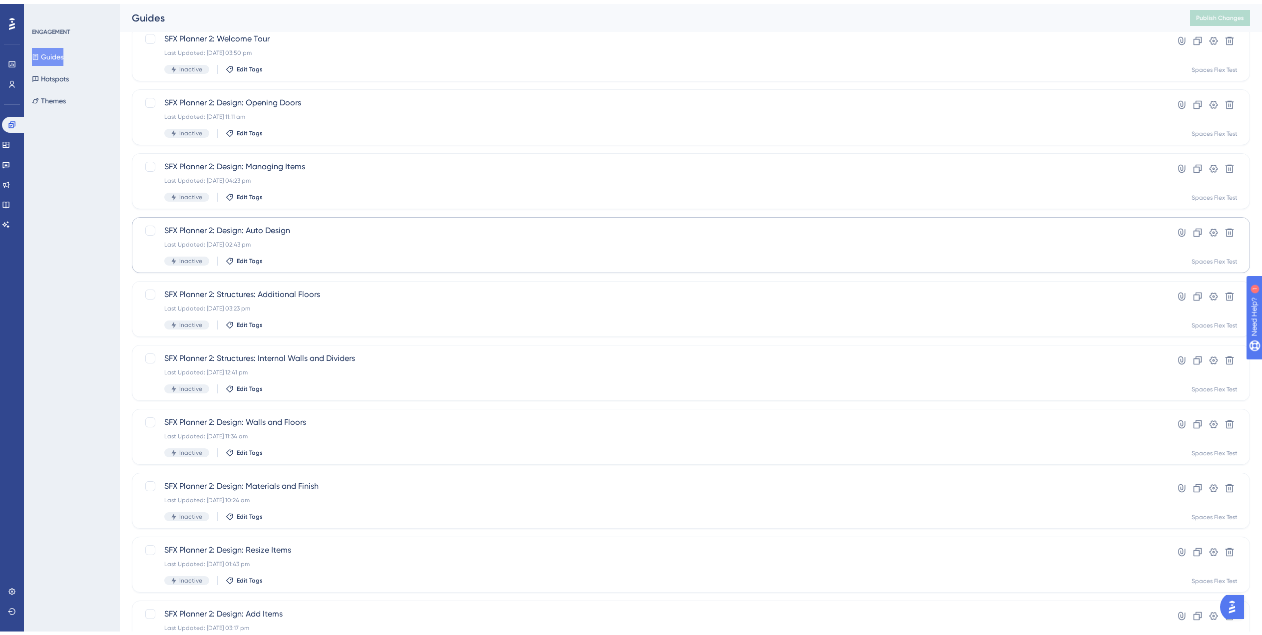
scroll to position [140, 0]
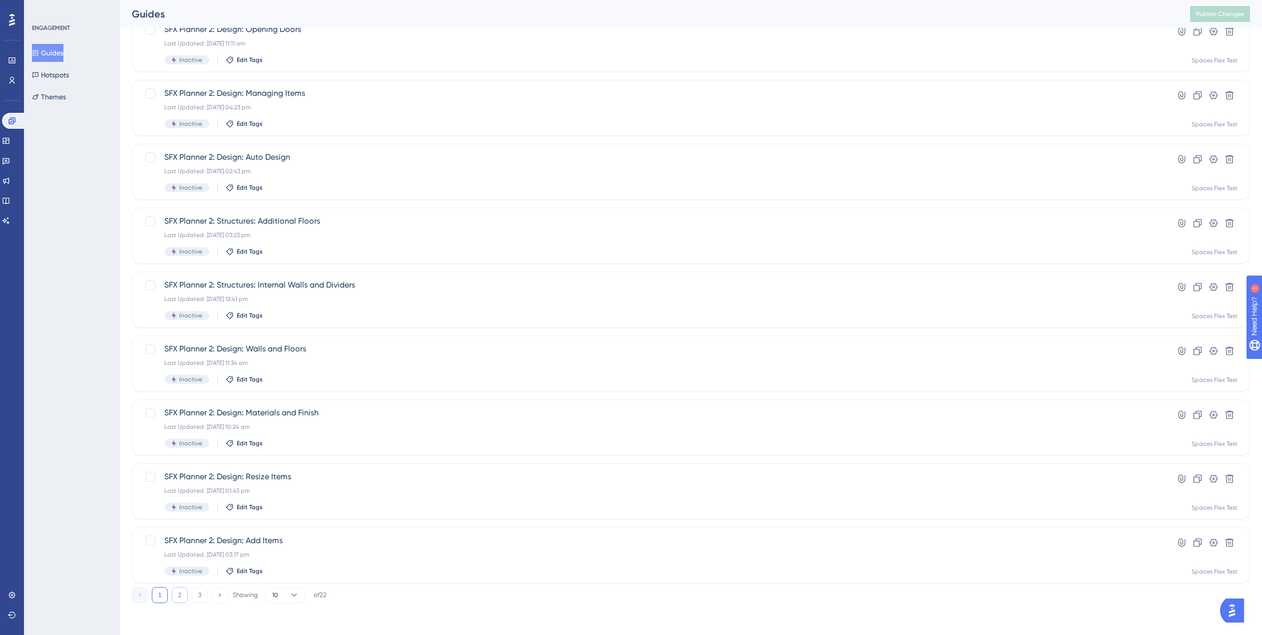
type input "Planner"
click at [183, 595] on button "2" at bounding box center [180, 595] width 16 height 16
click at [194, 594] on button "3" at bounding box center [200, 595] width 16 height 16
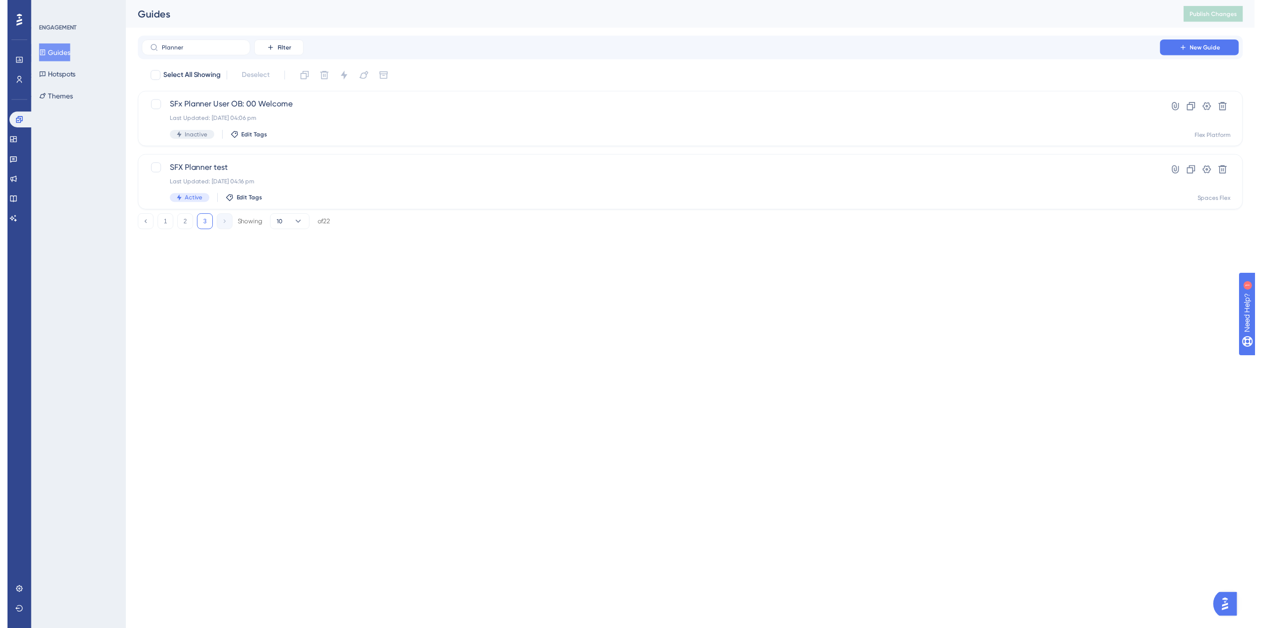
scroll to position [0, 0]
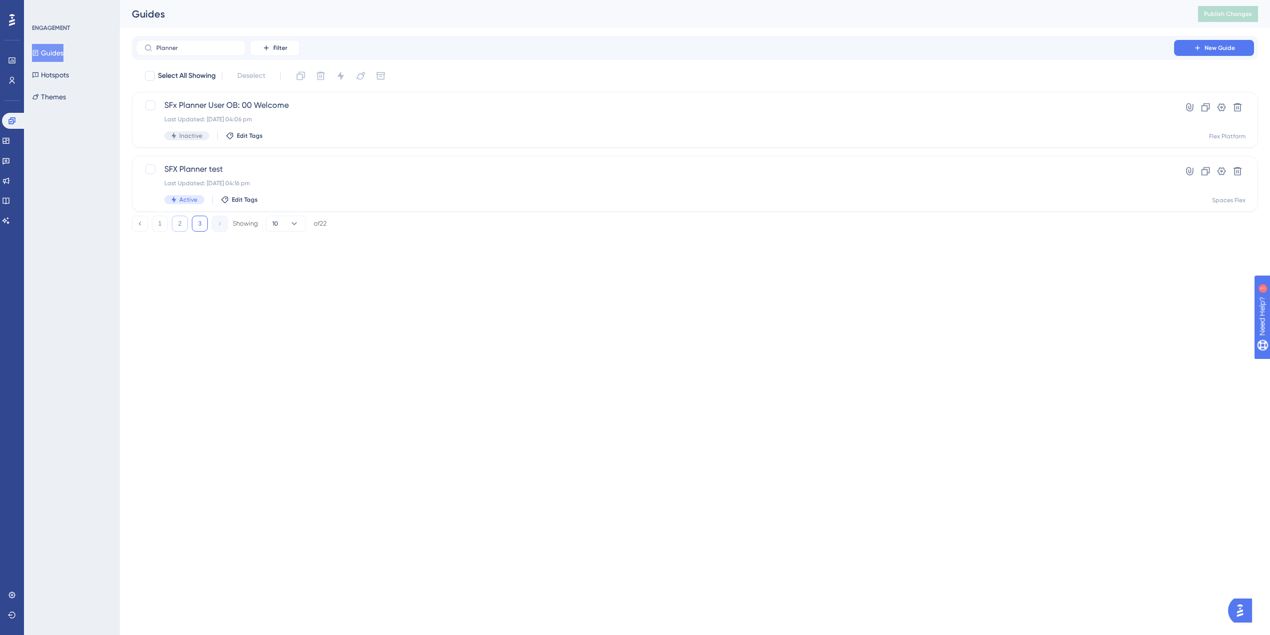
click at [176, 224] on button "2" at bounding box center [180, 224] width 16 height 16
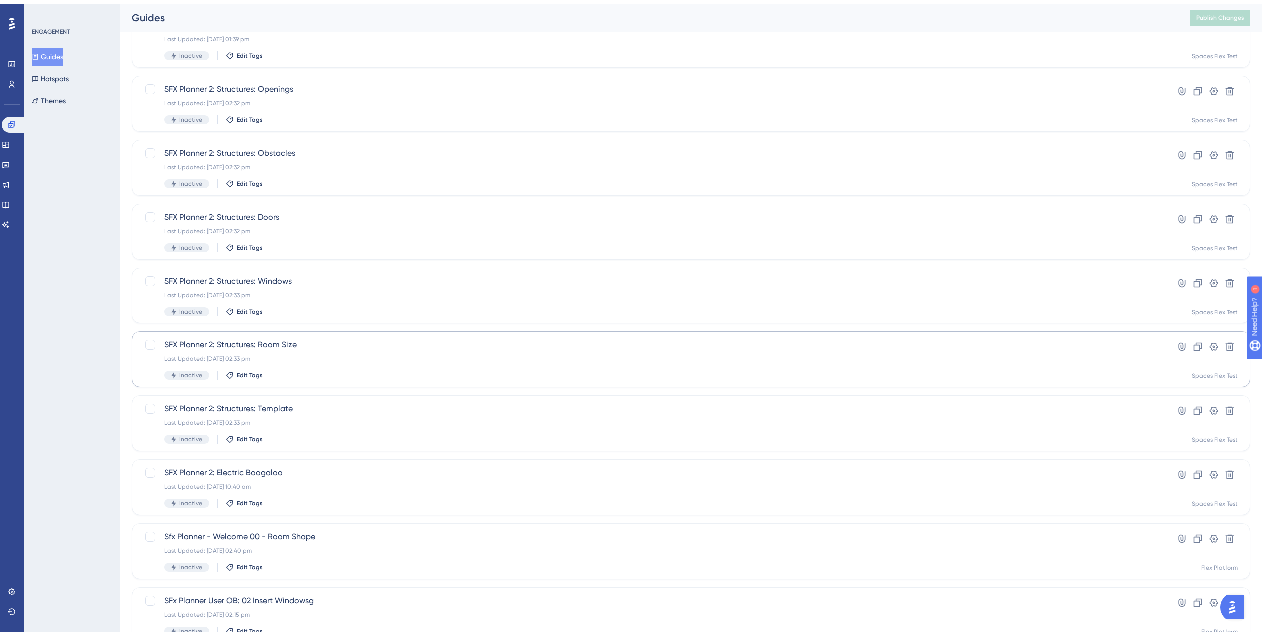
scroll to position [140, 0]
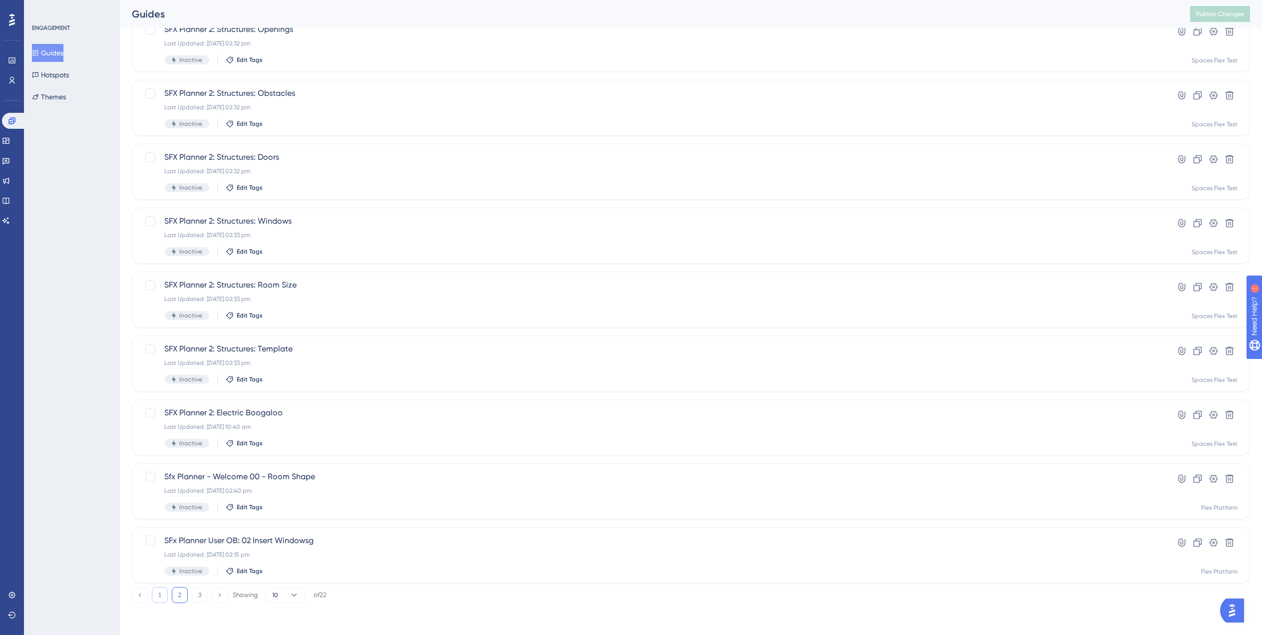
click at [160, 596] on button "1" at bounding box center [160, 595] width 16 height 16
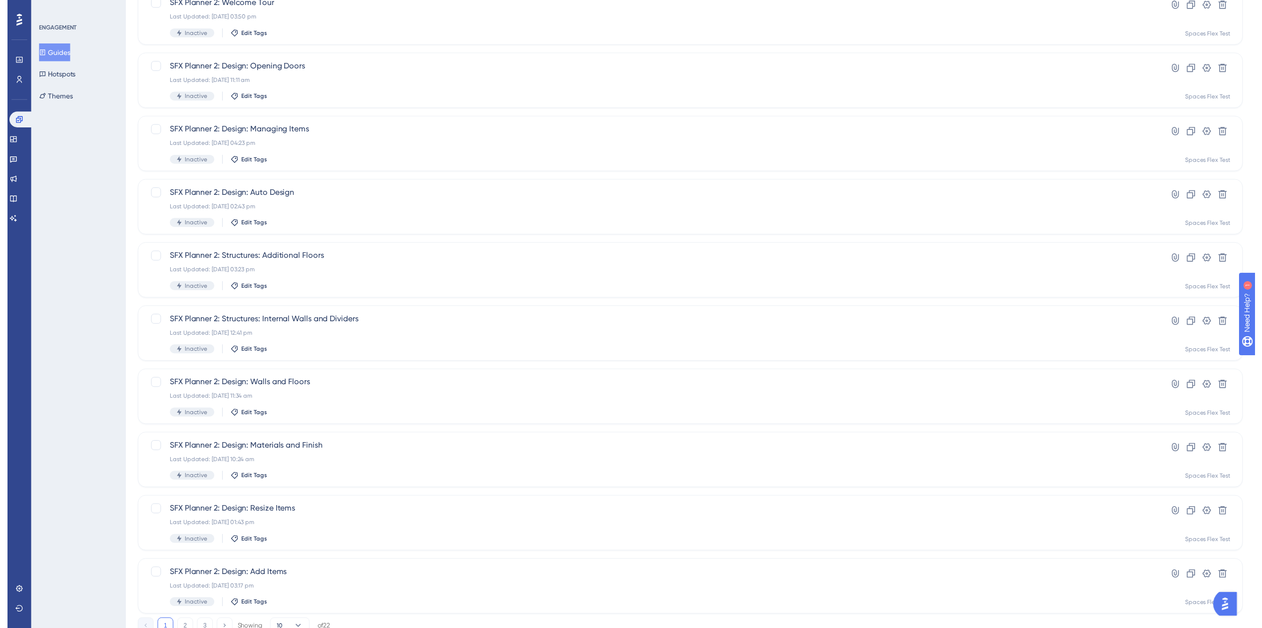
scroll to position [0, 0]
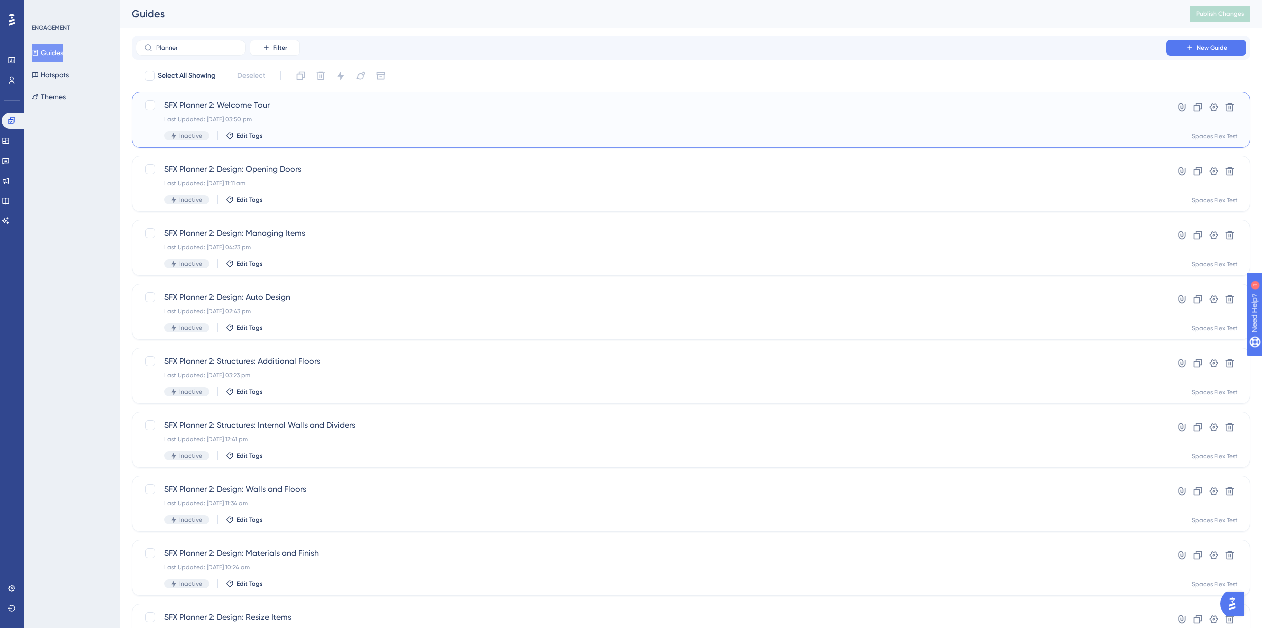
click at [284, 112] on div "SFX Planner 2: Welcome Tour Last Updated: 11 Jul 2025 03:50 pm Inactive Edit Ta…" at bounding box center [650, 119] width 973 height 41
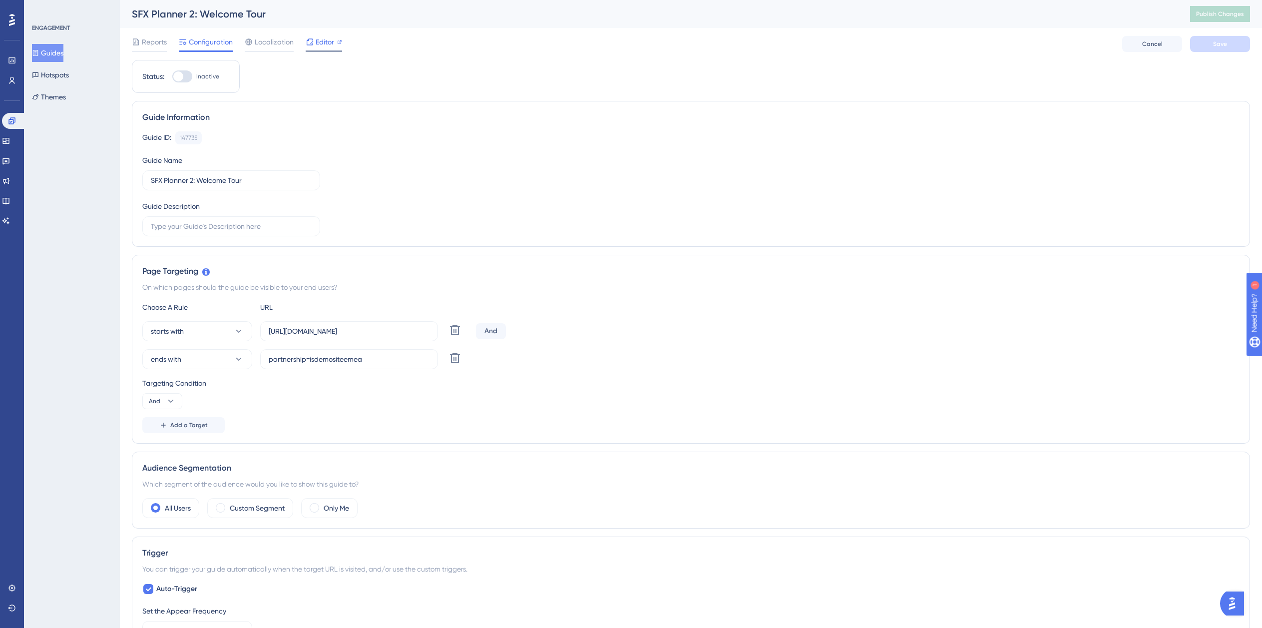
click at [323, 42] on span "Editor" at bounding box center [325, 42] width 18 height 12
click at [9, 138] on icon at bounding box center [5, 141] width 6 height 6
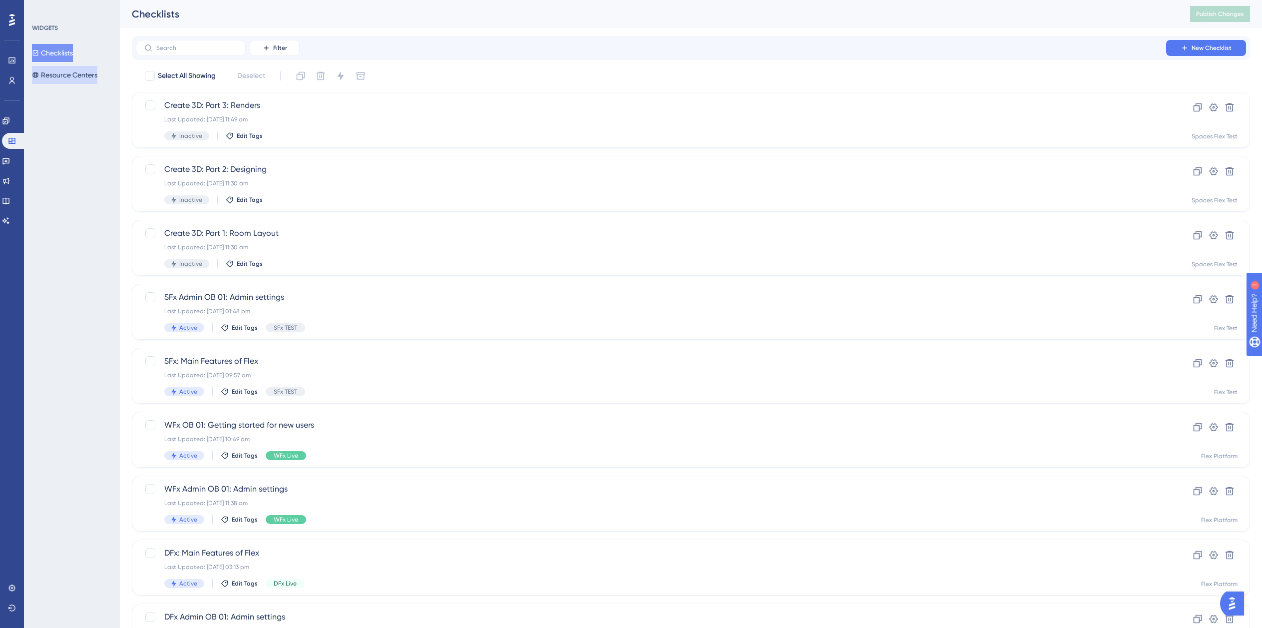
click at [67, 74] on button "Resource Centers" at bounding box center [64, 75] width 65 height 18
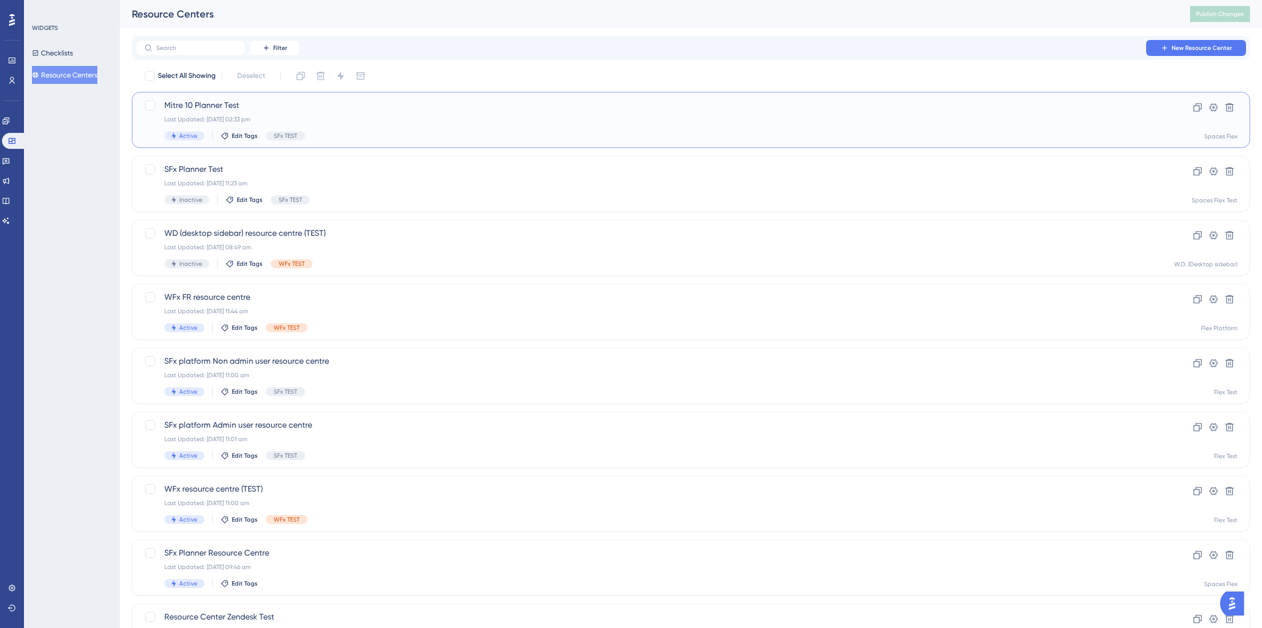
click at [459, 126] on div "Mitre 10 Planner Test Last Updated: 04 Sept 2025 02:33 pm Active Edit Tags SFx …" at bounding box center [650, 119] width 973 height 41
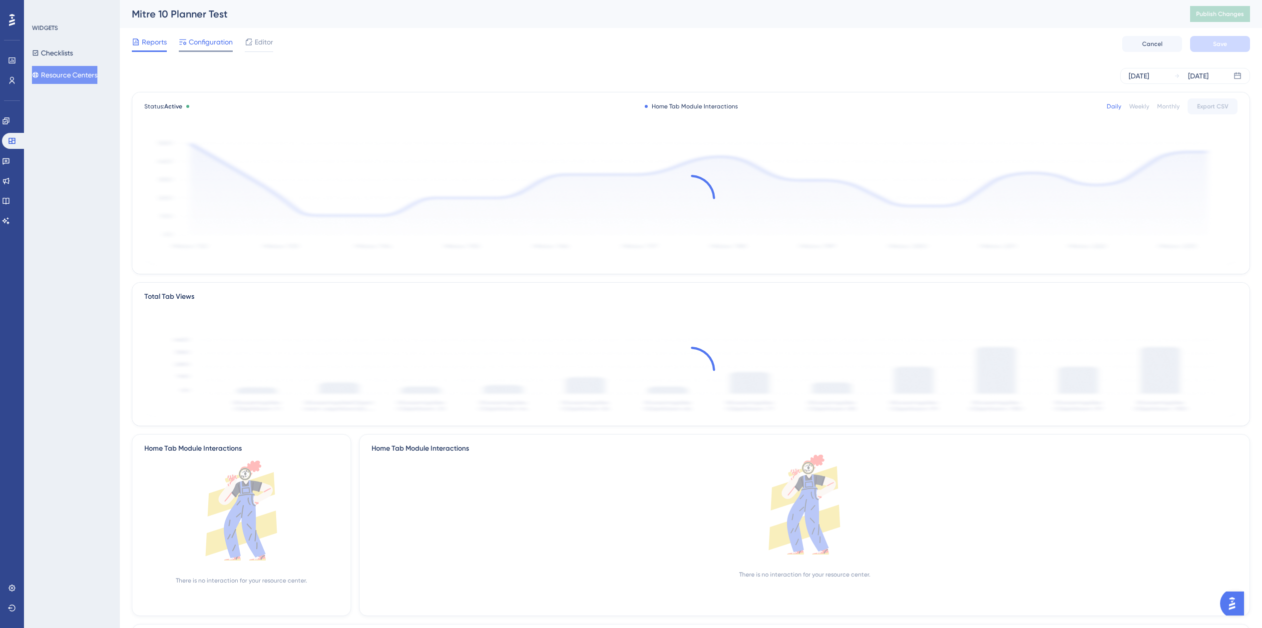
click at [211, 40] on span "Configuration" at bounding box center [211, 42] width 44 height 12
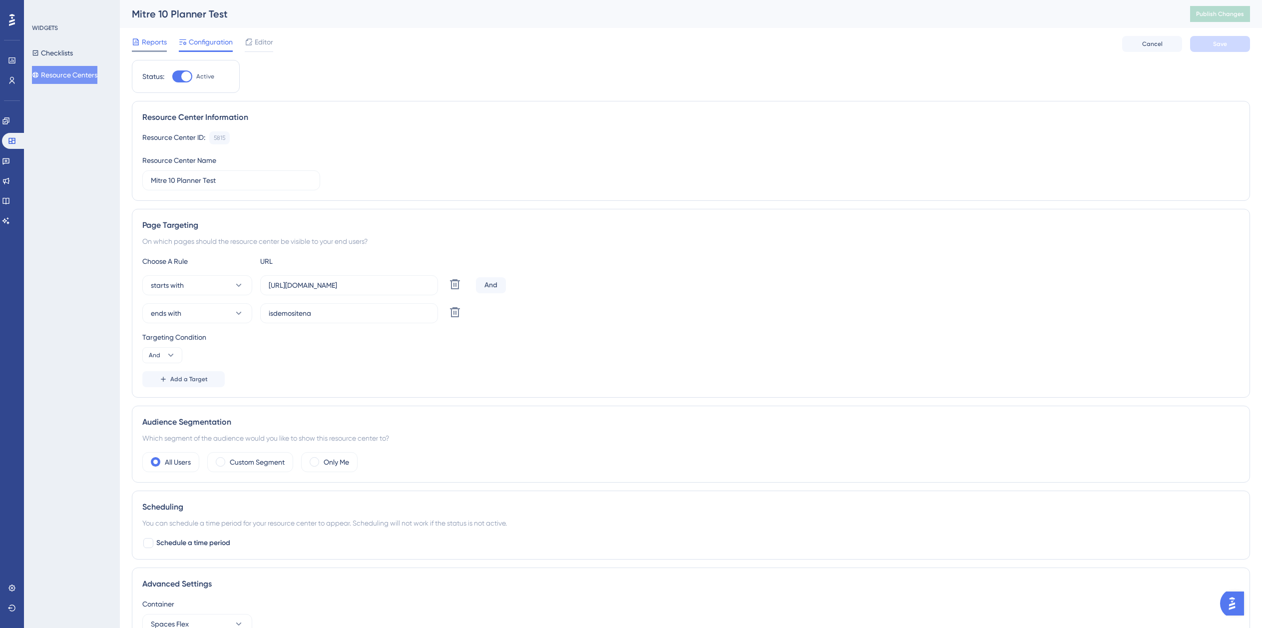
click at [146, 39] on span "Reports" at bounding box center [154, 42] width 25 height 12
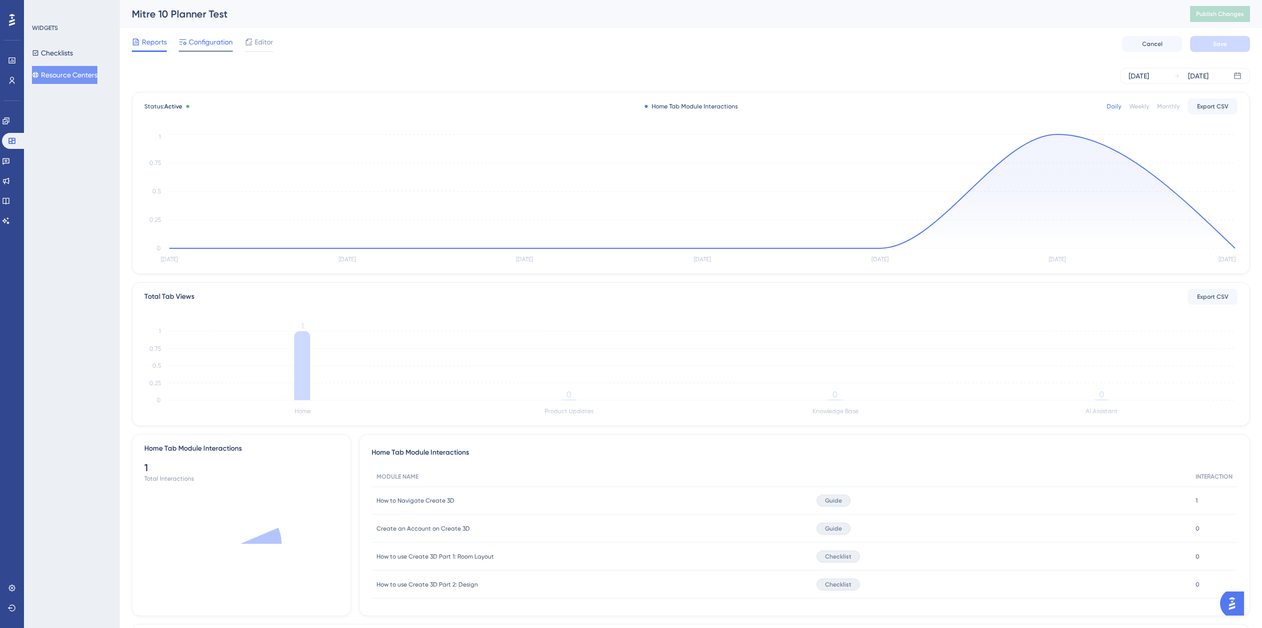
click at [194, 44] on span "Configuration" at bounding box center [211, 42] width 44 height 12
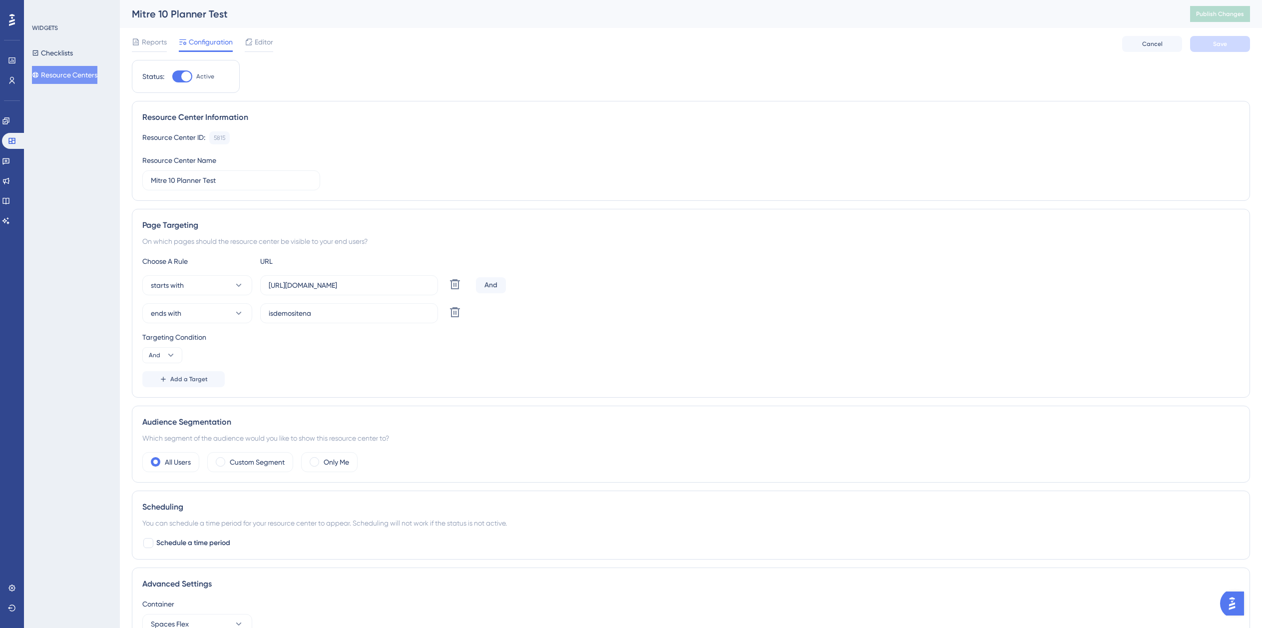
click at [272, 40] on span "Editor" at bounding box center [264, 42] width 18 height 12
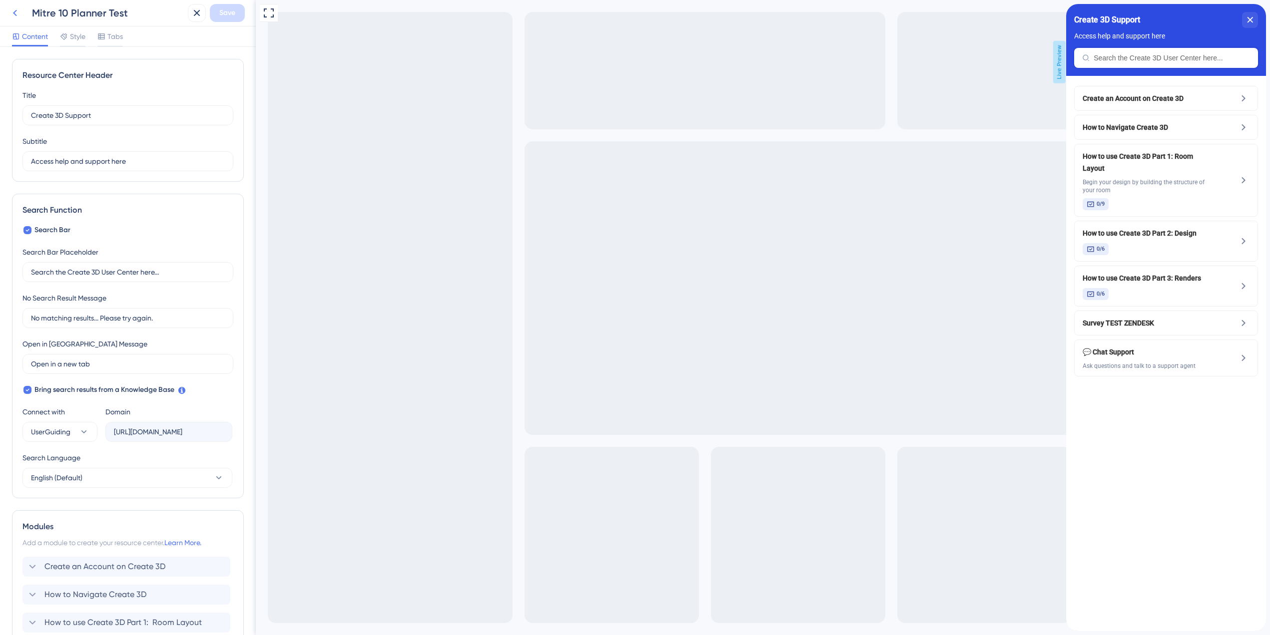
click at [16, 13] on icon at bounding box center [15, 13] width 12 height 12
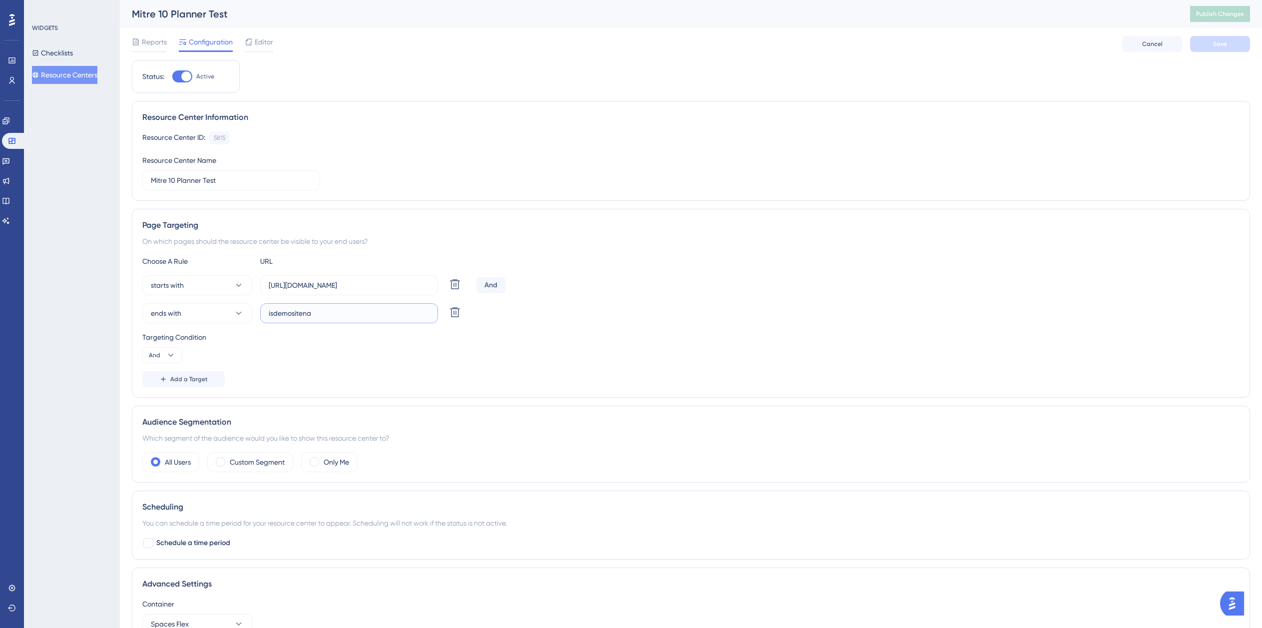
click at [342, 309] on input "isdemositena" at bounding box center [349, 313] width 161 height 11
click at [177, 75] on div at bounding box center [182, 76] width 20 height 12
click at [172, 76] on input "Active" at bounding box center [172, 76] width 0 height 0
click at [188, 76] on div at bounding box center [182, 76] width 20 height 12
click at [172, 76] on input "Inactive" at bounding box center [172, 76] width 0 height 0
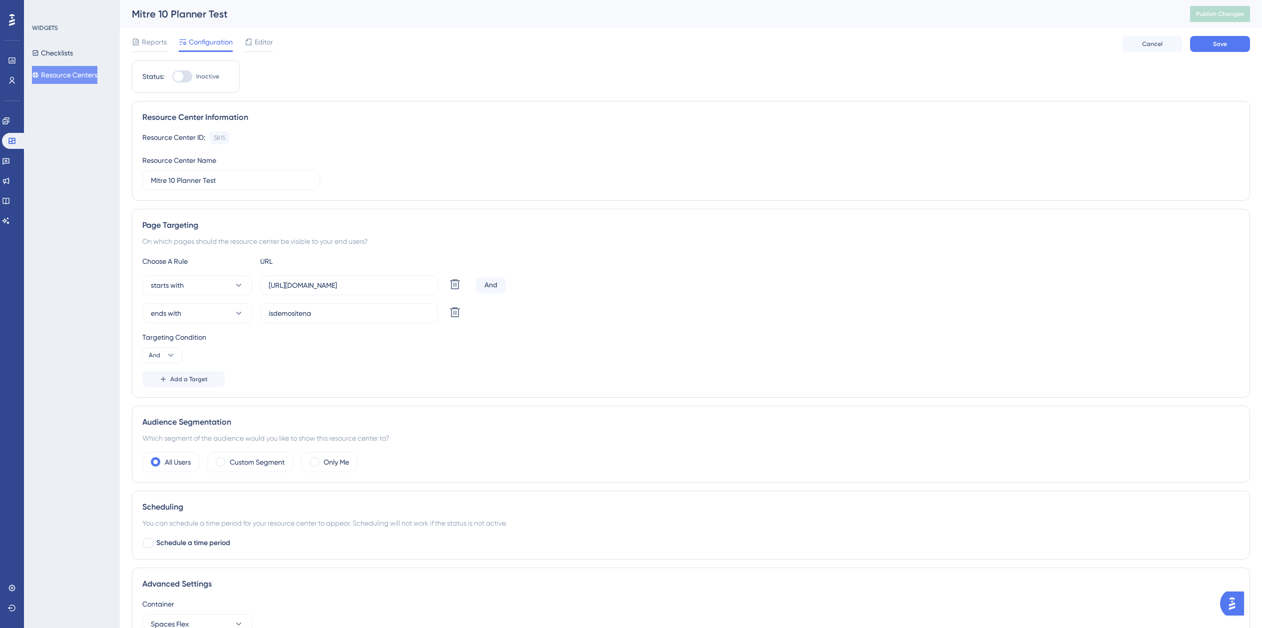
checkbox input "true"
click at [375, 315] on input "isdemositena" at bounding box center [349, 313] width 161 height 11
